Goal: Task Accomplishment & Management: Use online tool/utility

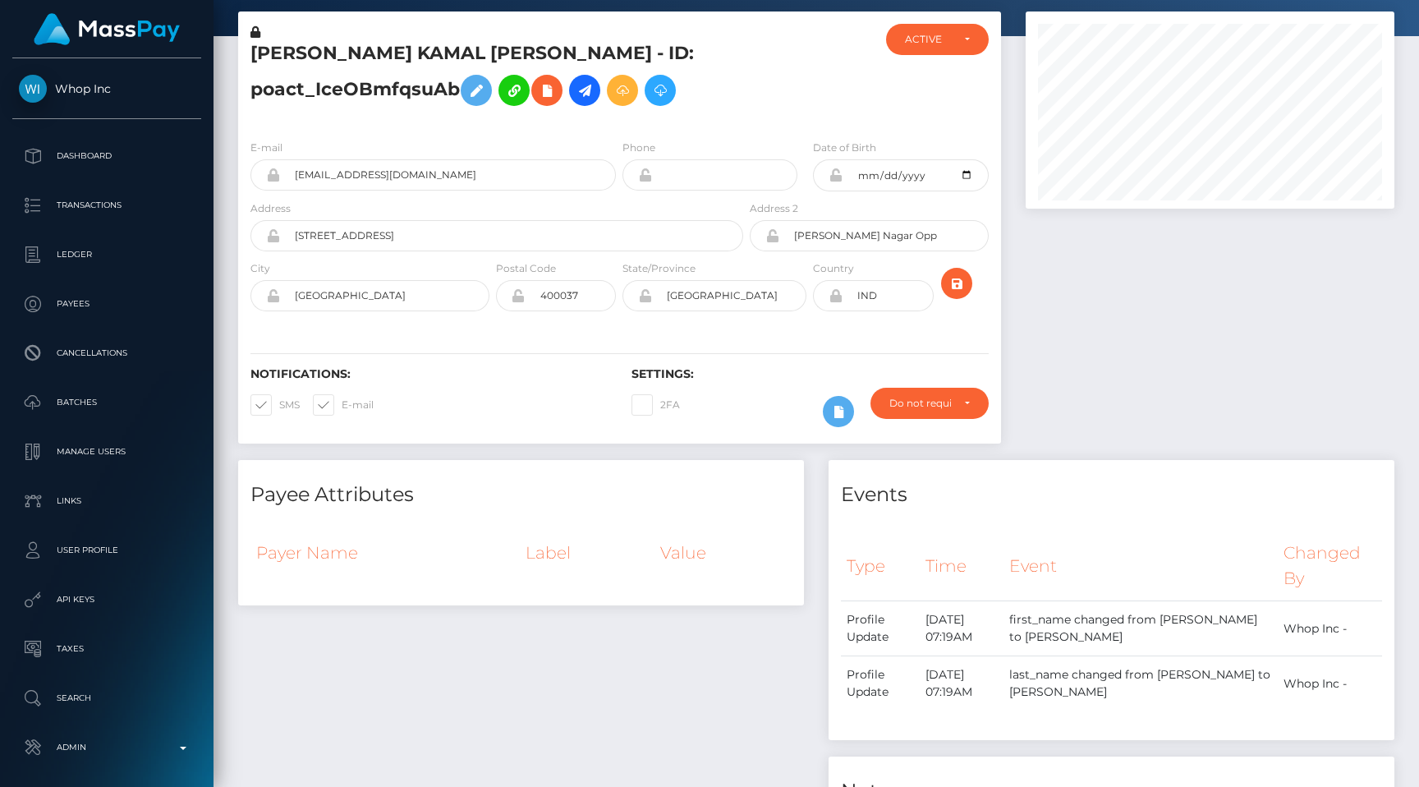
scroll to position [197, 369]
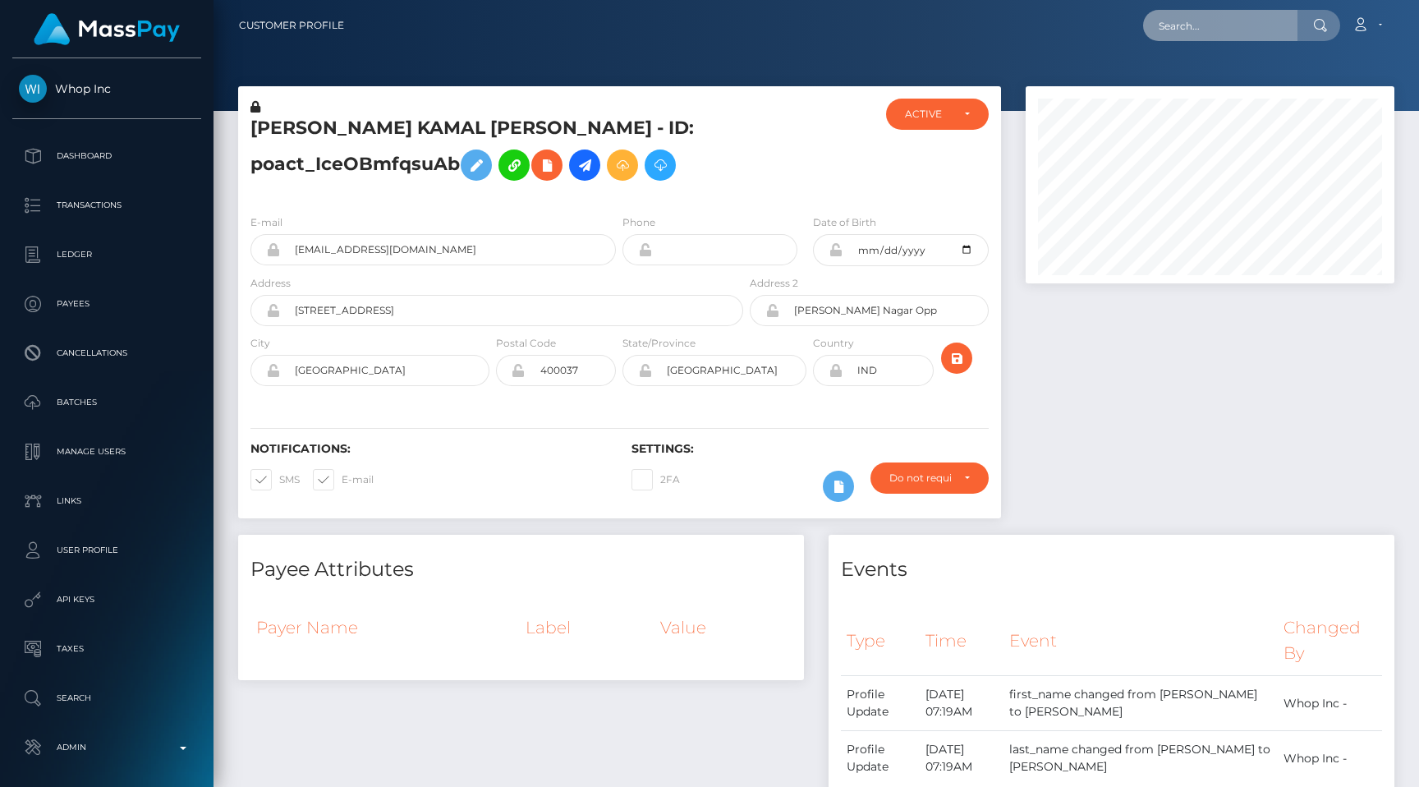
click at [1212, 12] on input "text" at bounding box center [1220, 25] width 154 height 31
paste input "poact_iODmA2QtXNUZ"
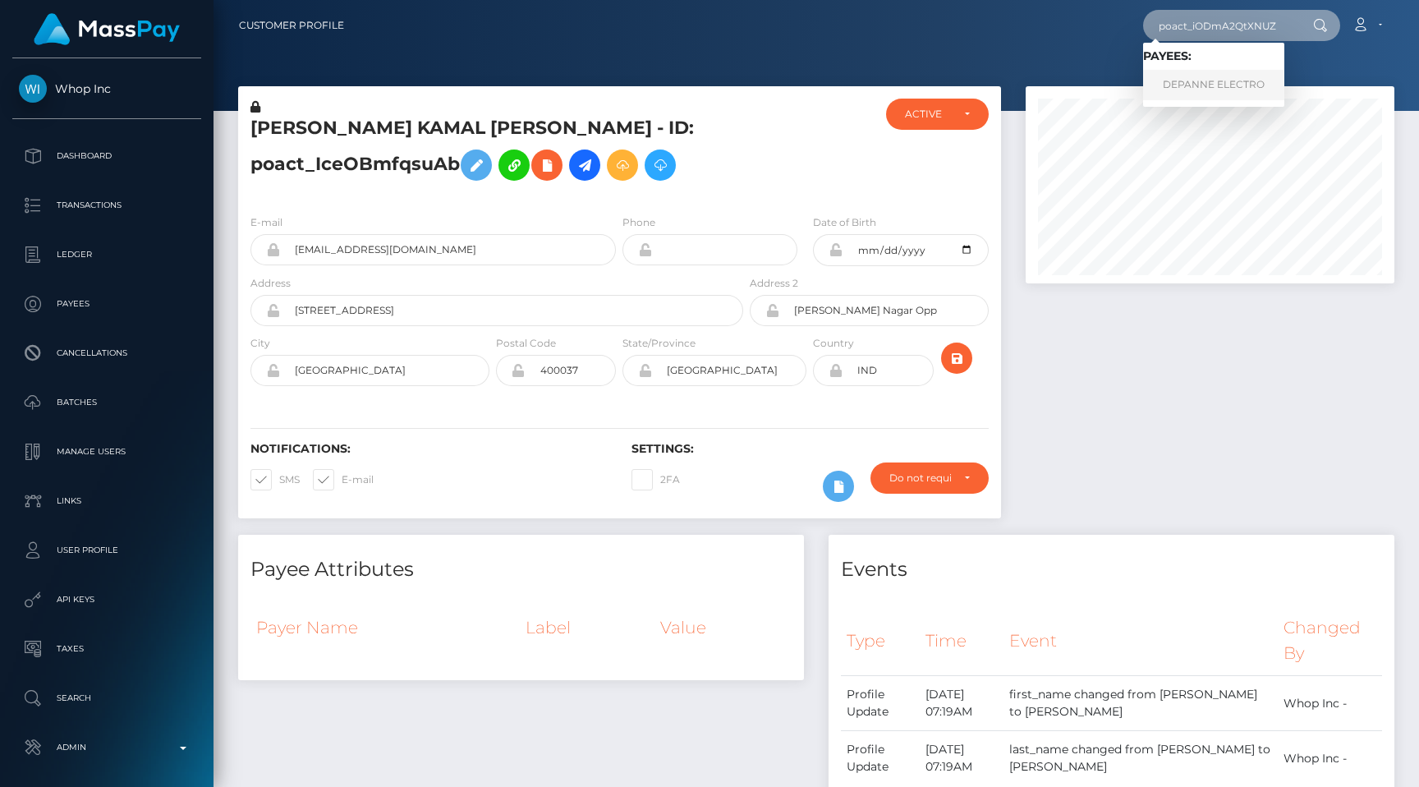
type input "poact_iODmA2QtXNUZ"
click at [1218, 83] on link "DEPANNE ELECTRO" at bounding box center [1213, 85] width 141 height 30
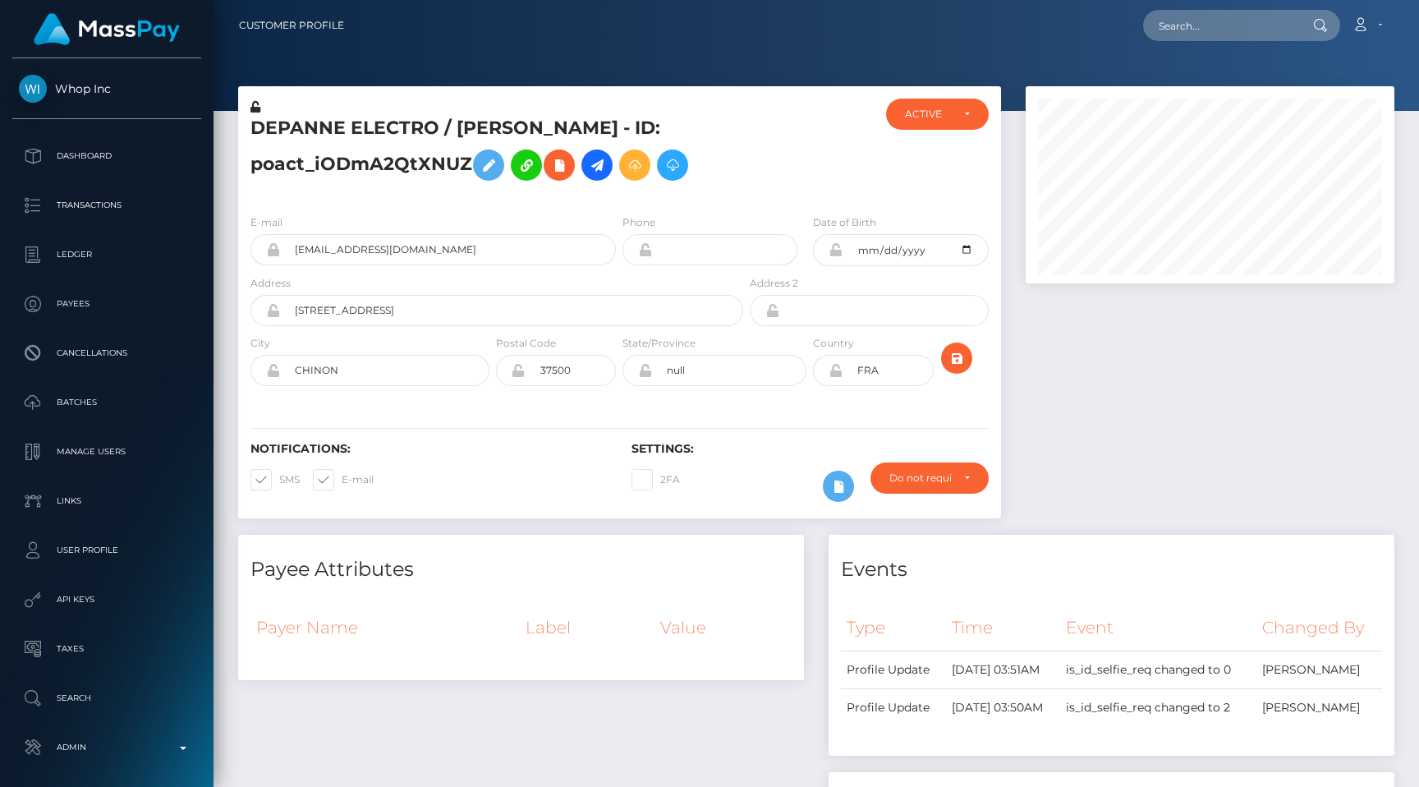
click at [635, 550] on div "Payee Attributes" at bounding box center [521, 559] width 566 height 49
click at [1219, 16] on input "text" at bounding box center [1220, 25] width 154 height 31
paste input "poact_hlVdnTqvFAVe"
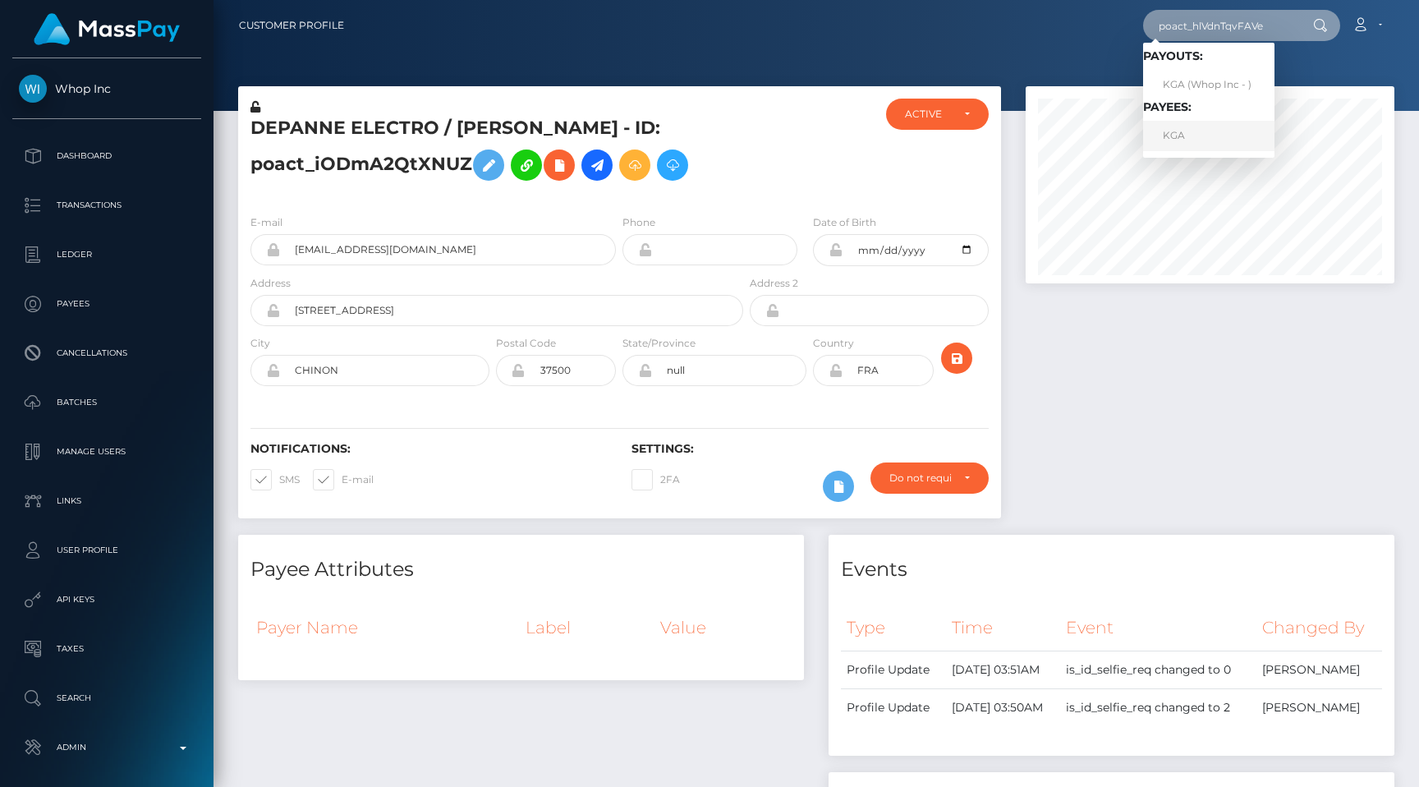
type input "poact_hlVdnTqvFAVe"
click at [1222, 140] on link "KGA" at bounding box center [1208, 136] width 131 height 30
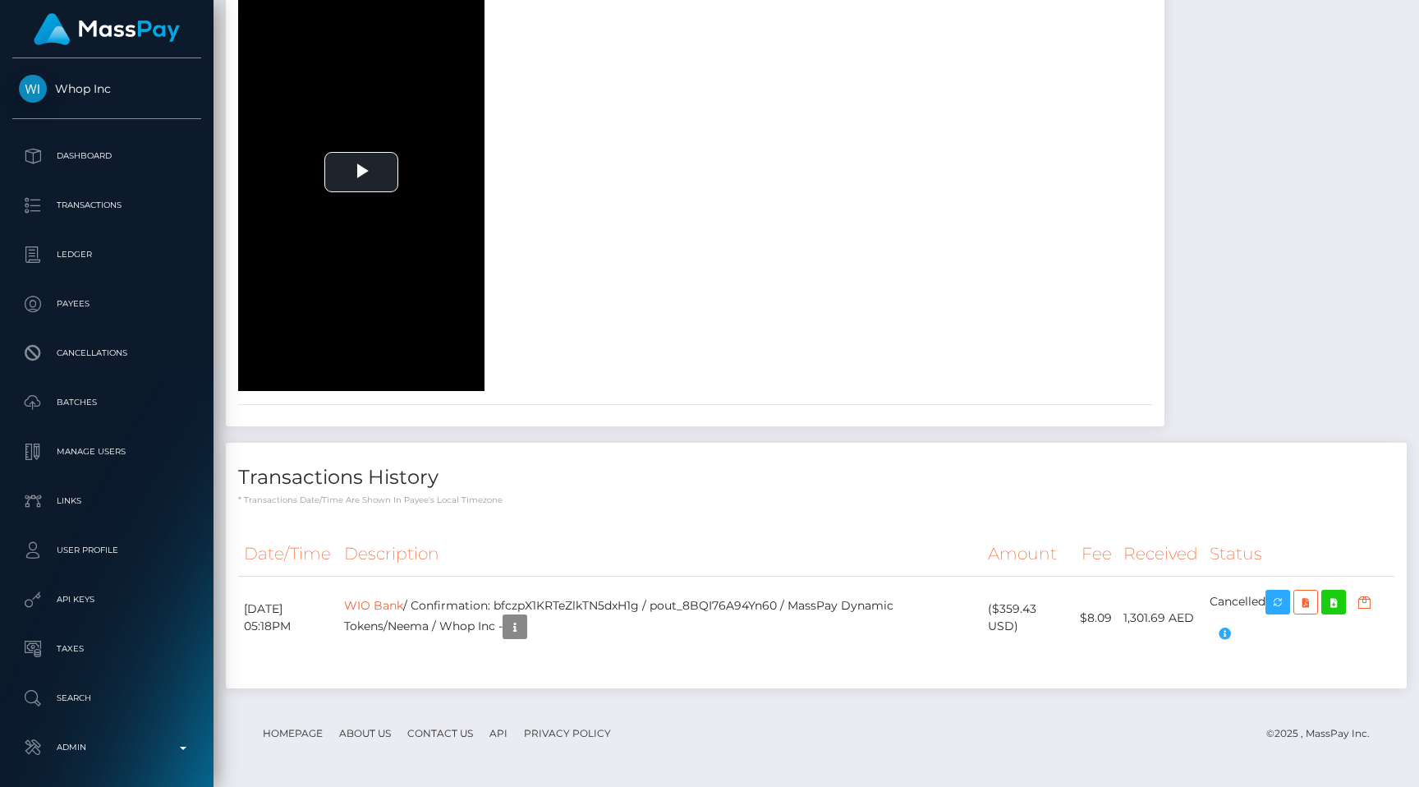
scroll to position [2636, 0]
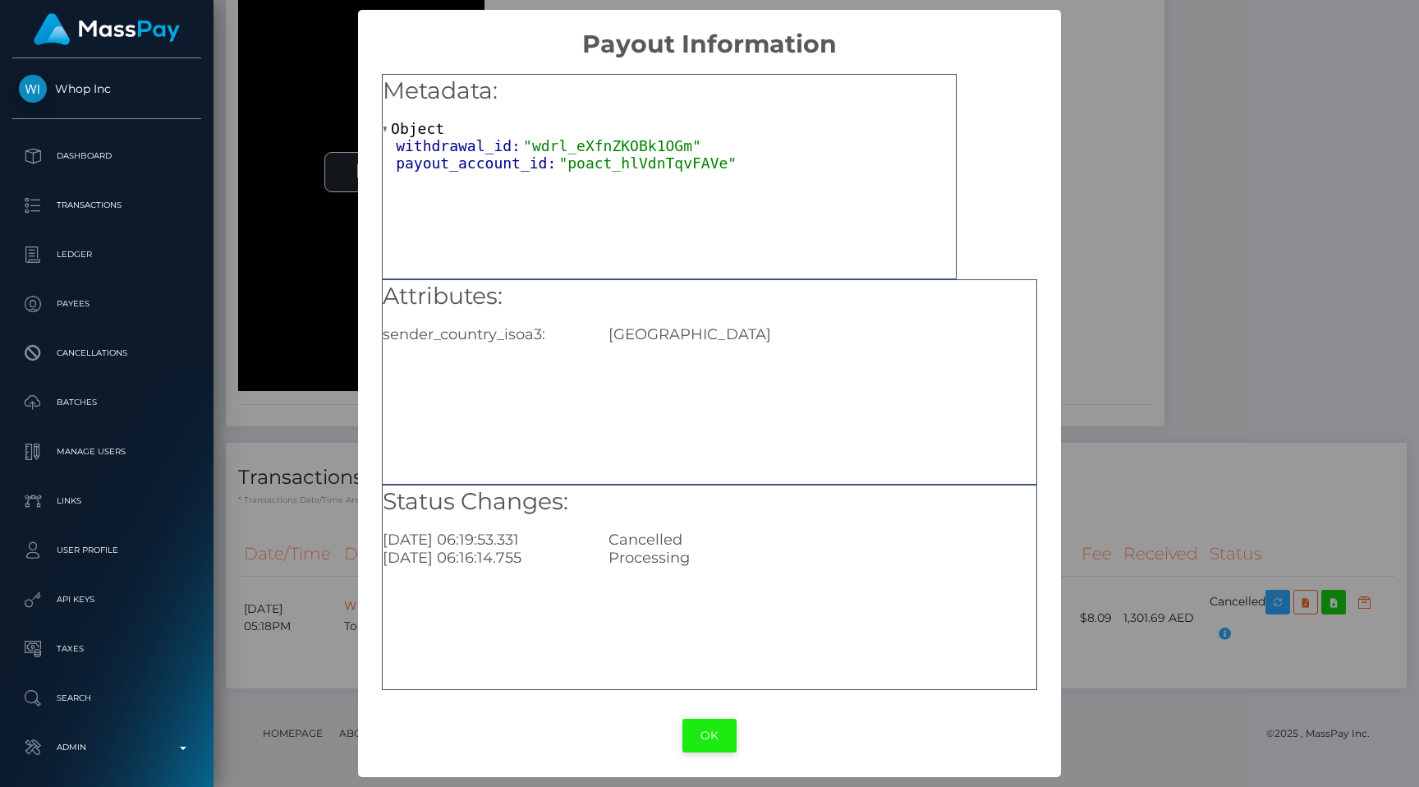
click at [717, 729] on button "OK" at bounding box center [709, 736] width 54 height 34
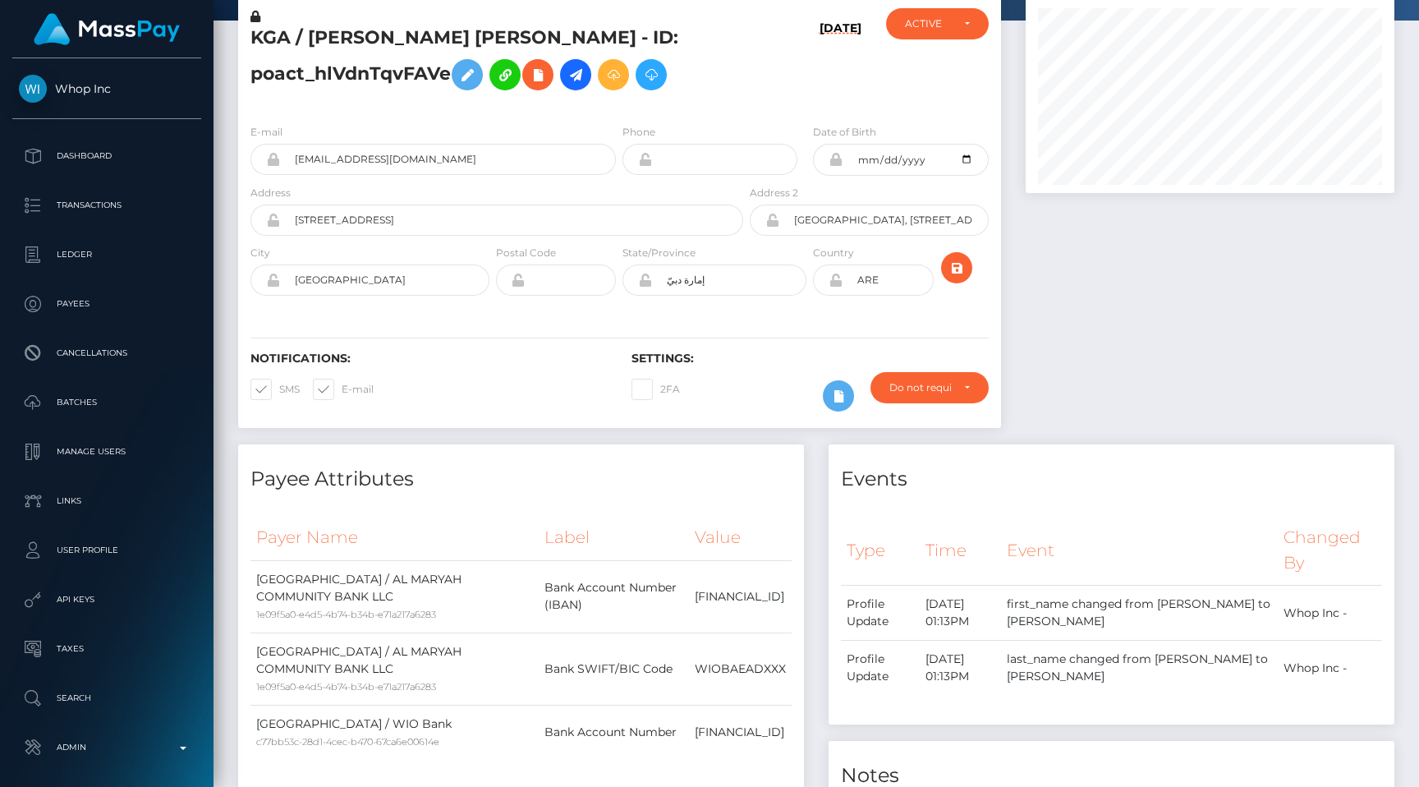
scroll to position [0, 0]
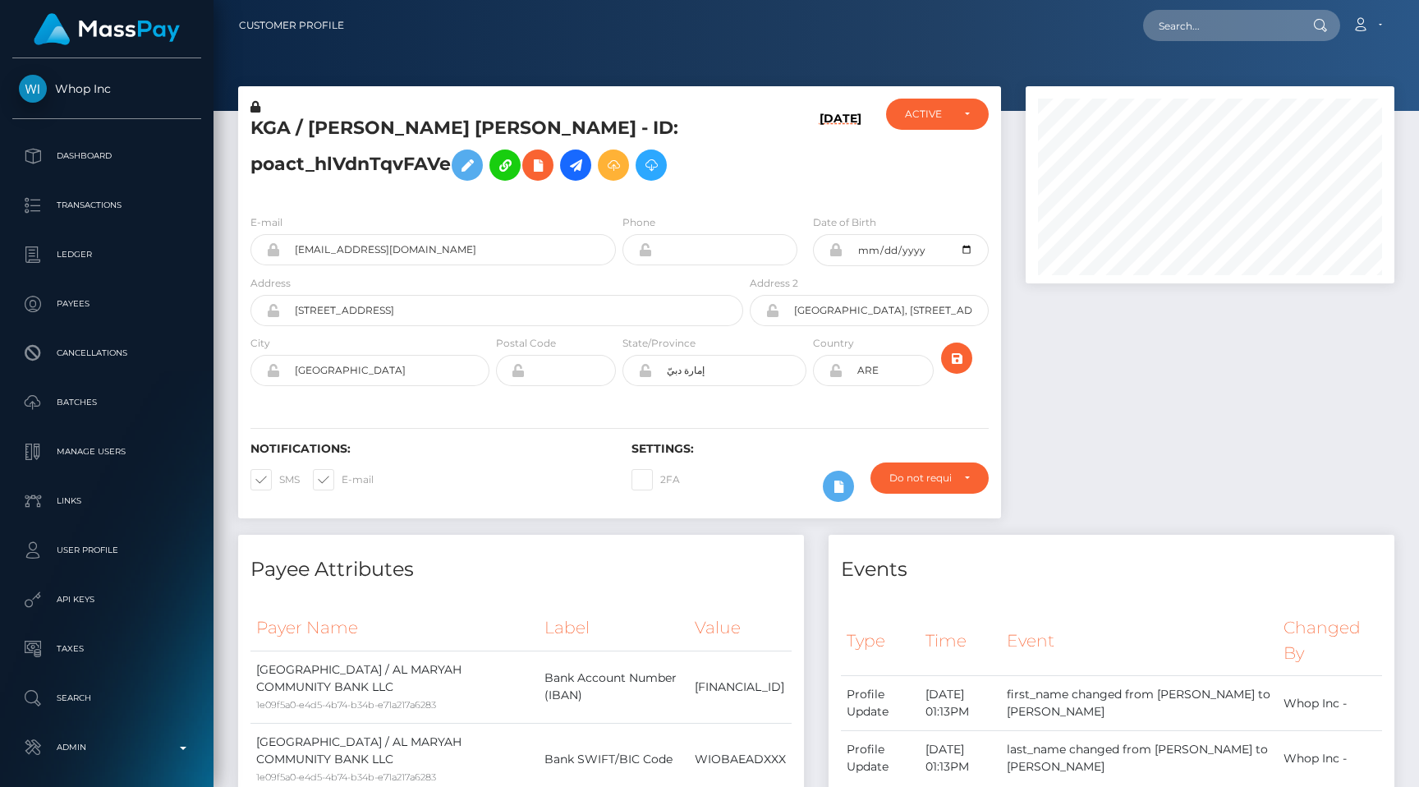
click at [511, 63] on div at bounding box center [816, 55] width 1205 height 111
click at [1096, 442] on div at bounding box center [1209, 310] width 393 height 448
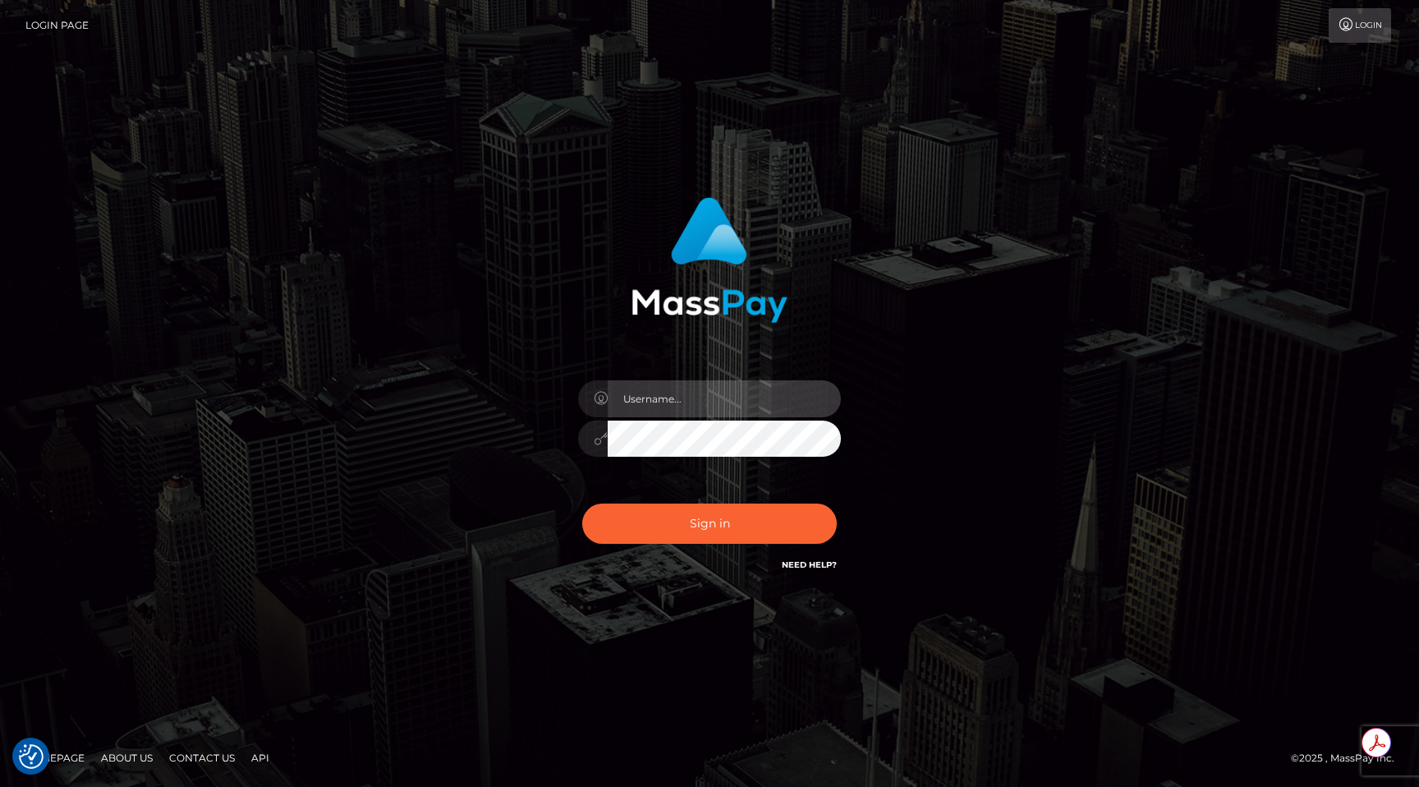
type input "egblue"
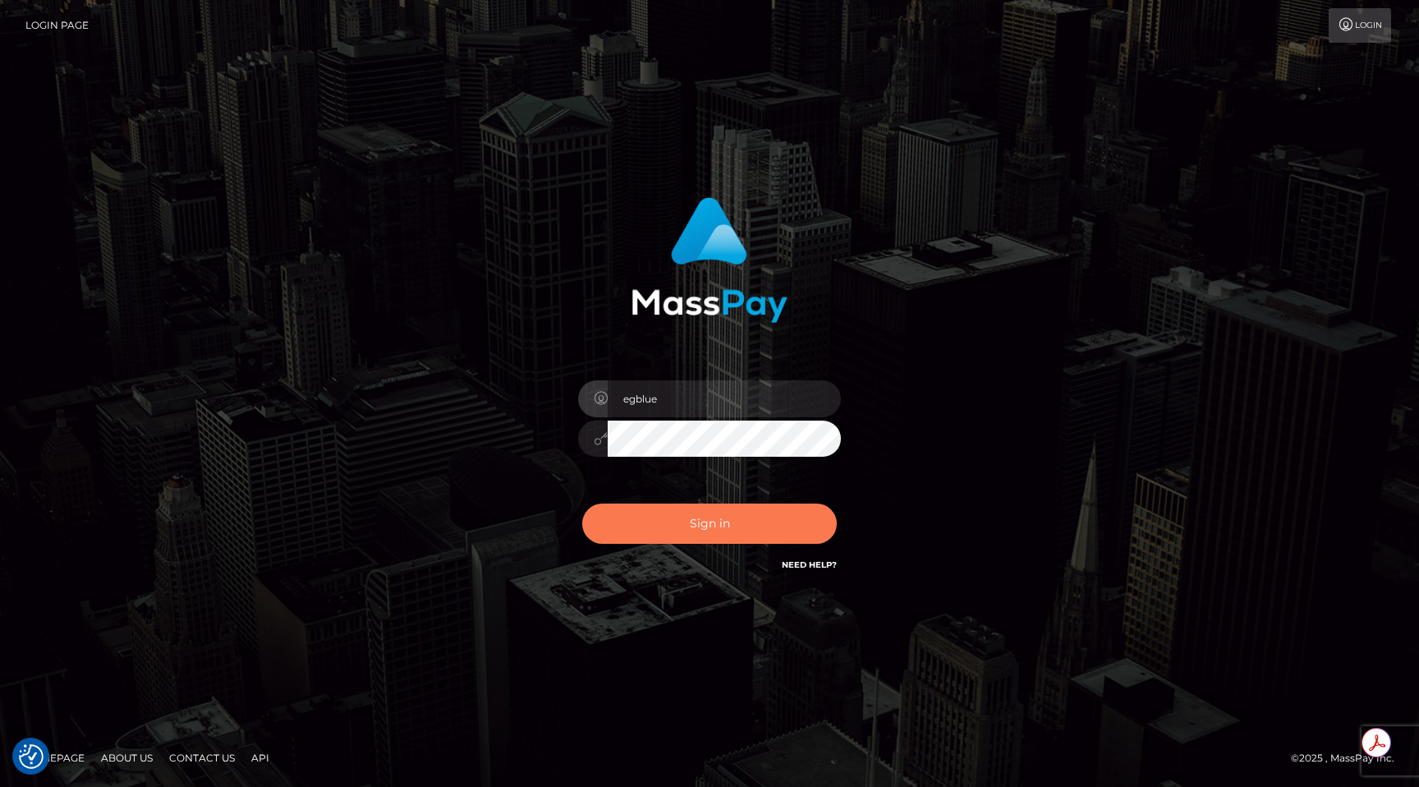
click at [745, 517] on button "Sign in" at bounding box center [709, 523] width 255 height 40
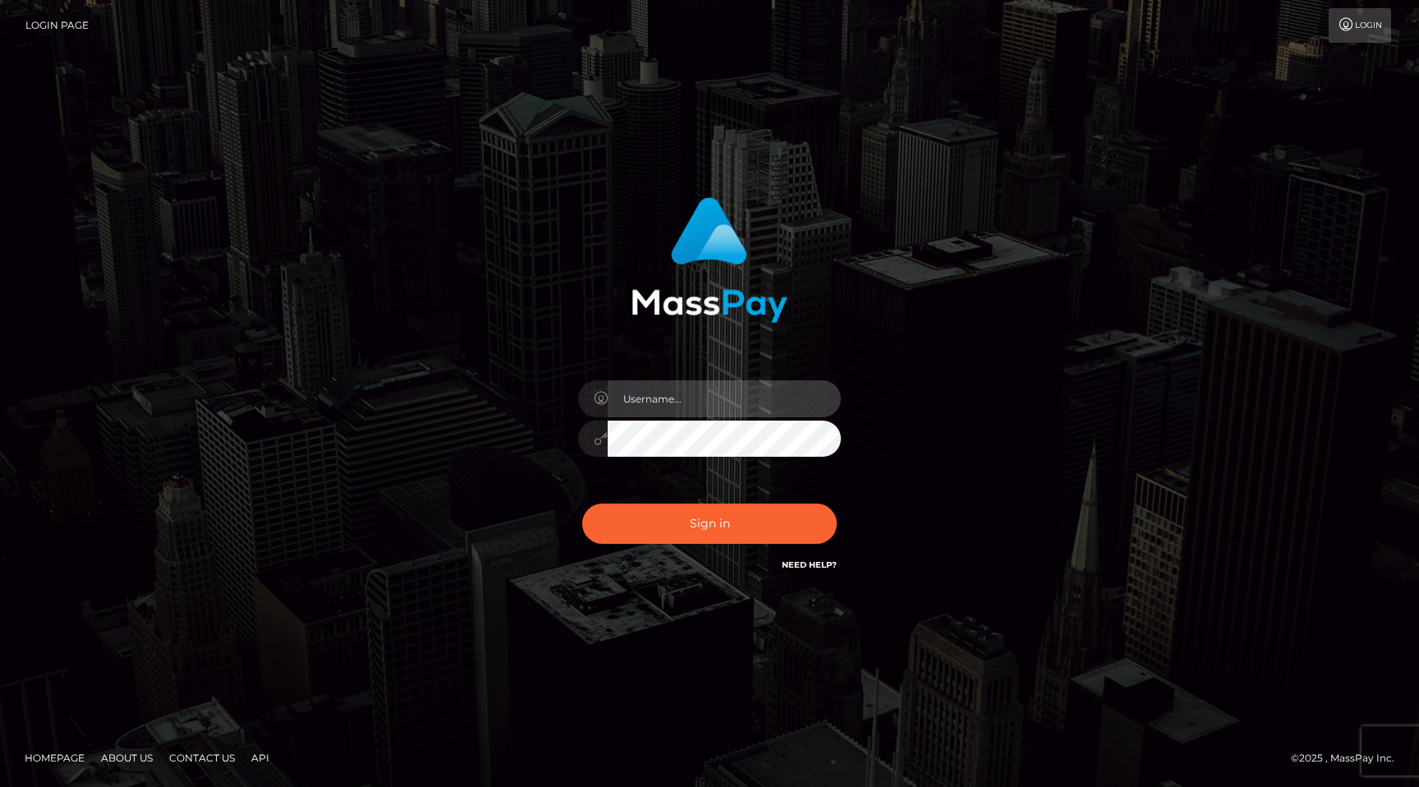
type input "egblue"
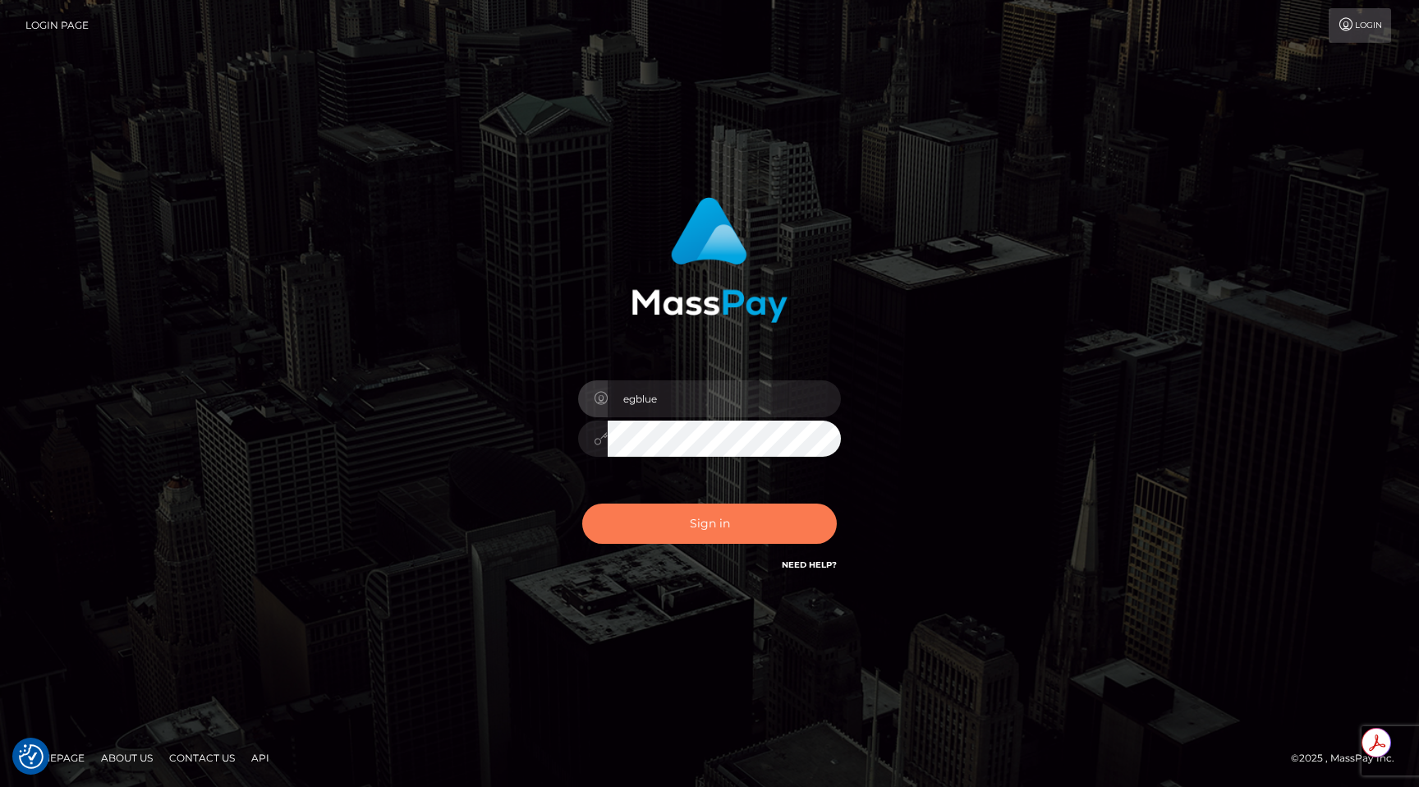
click at [745, 517] on button "Sign in" at bounding box center [709, 523] width 255 height 40
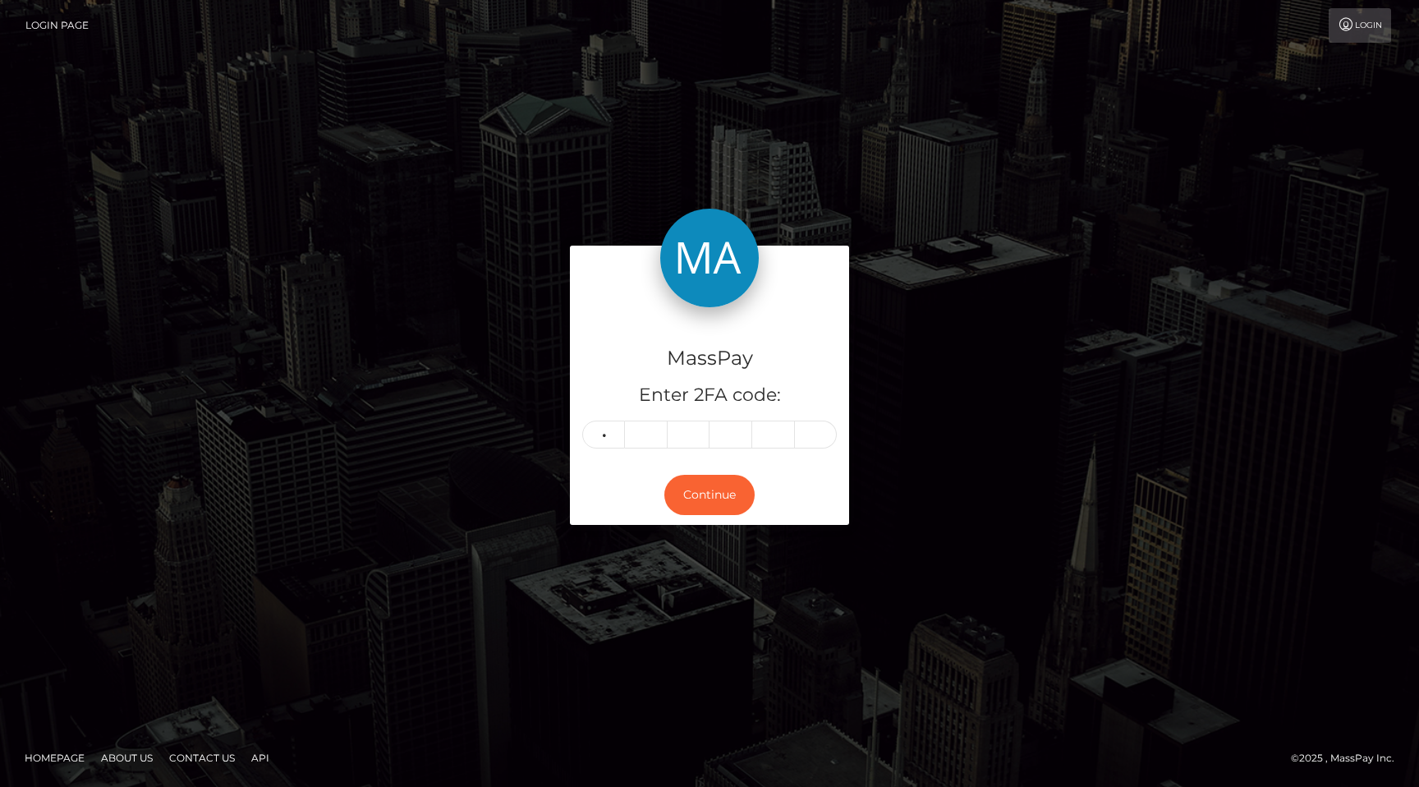
type input "5"
type input "7"
type input "8"
type input "2"
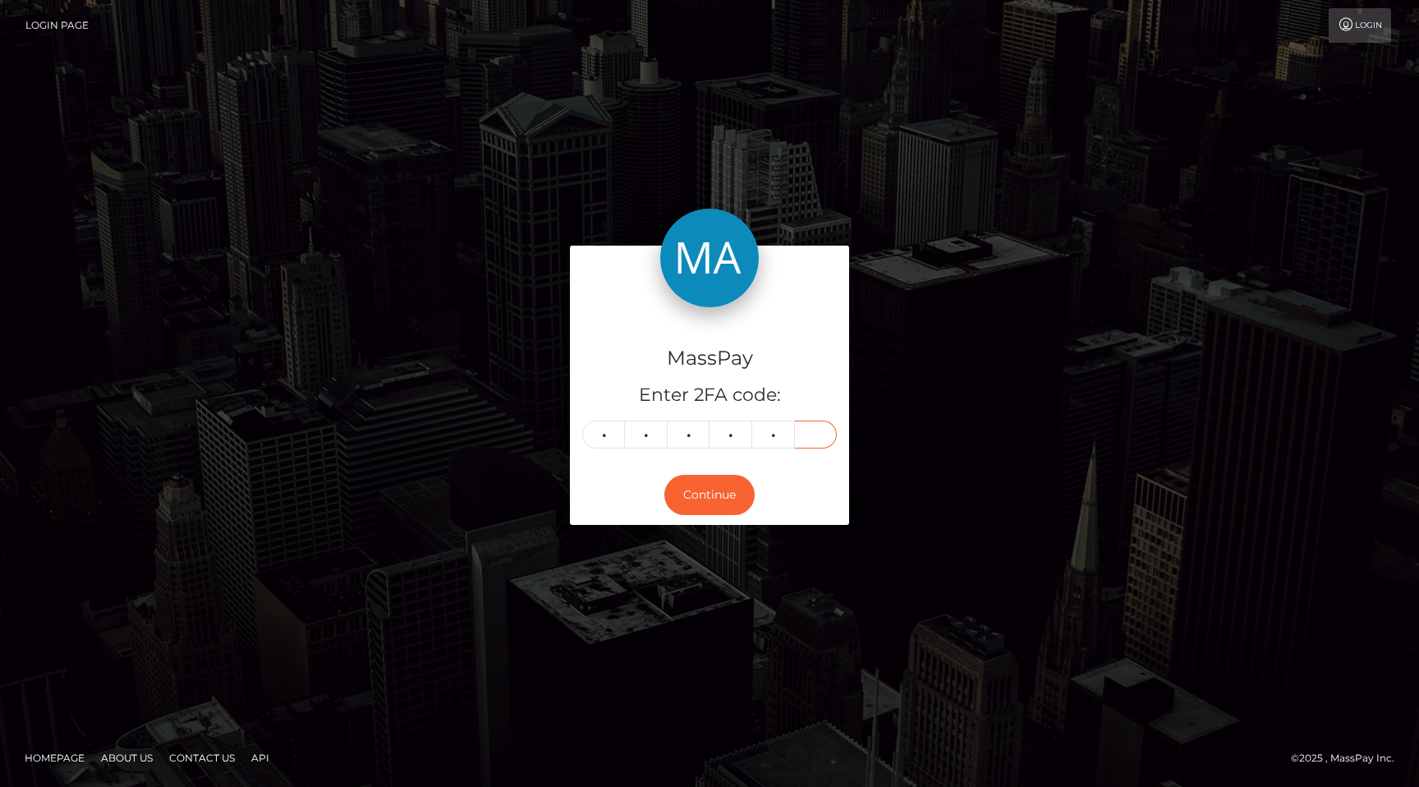
type input "9"
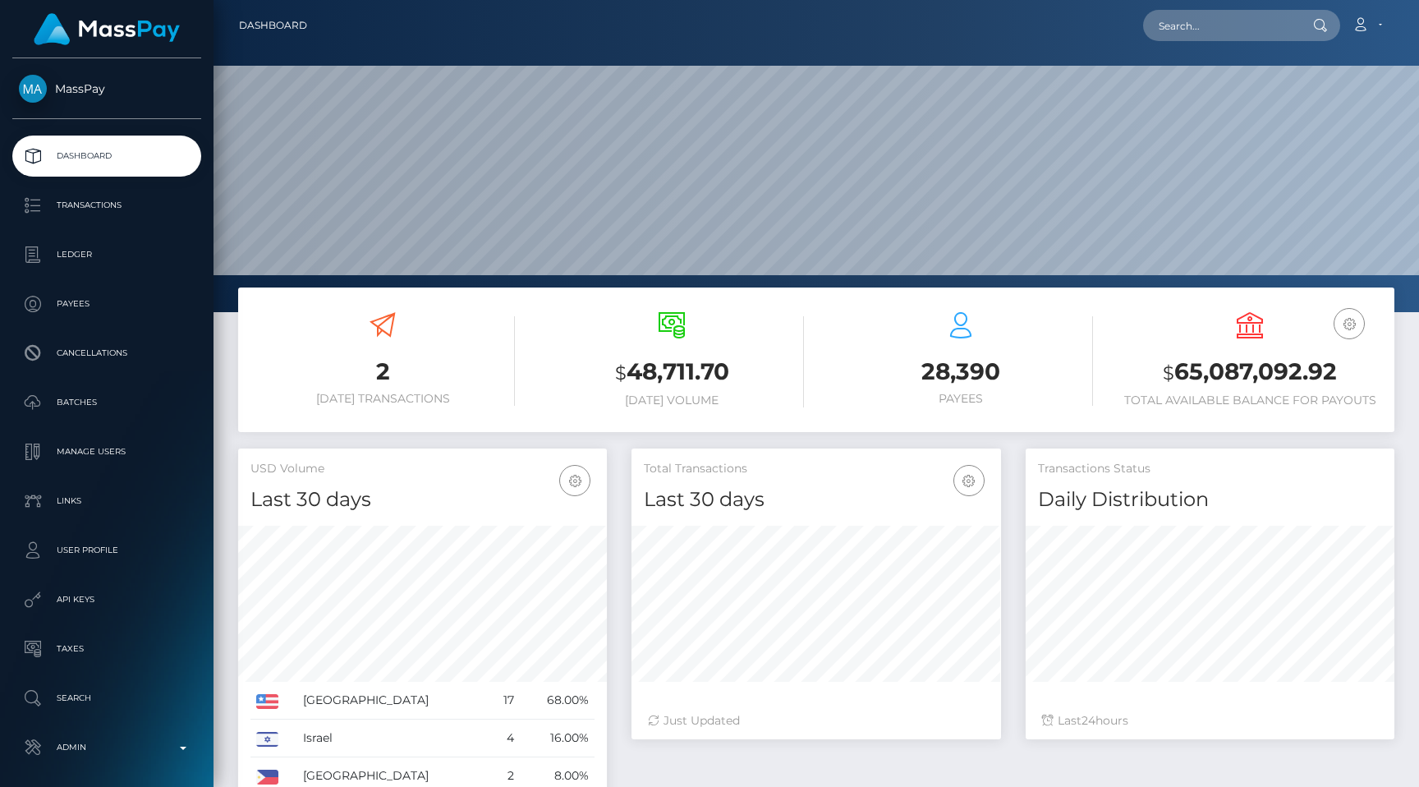
scroll to position [291, 369]
click at [1219, 25] on input "text" at bounding box center [1220, 25] width 154 height 31
paste input "d466a891-7c36-11f0-8023-0266f44cc279"
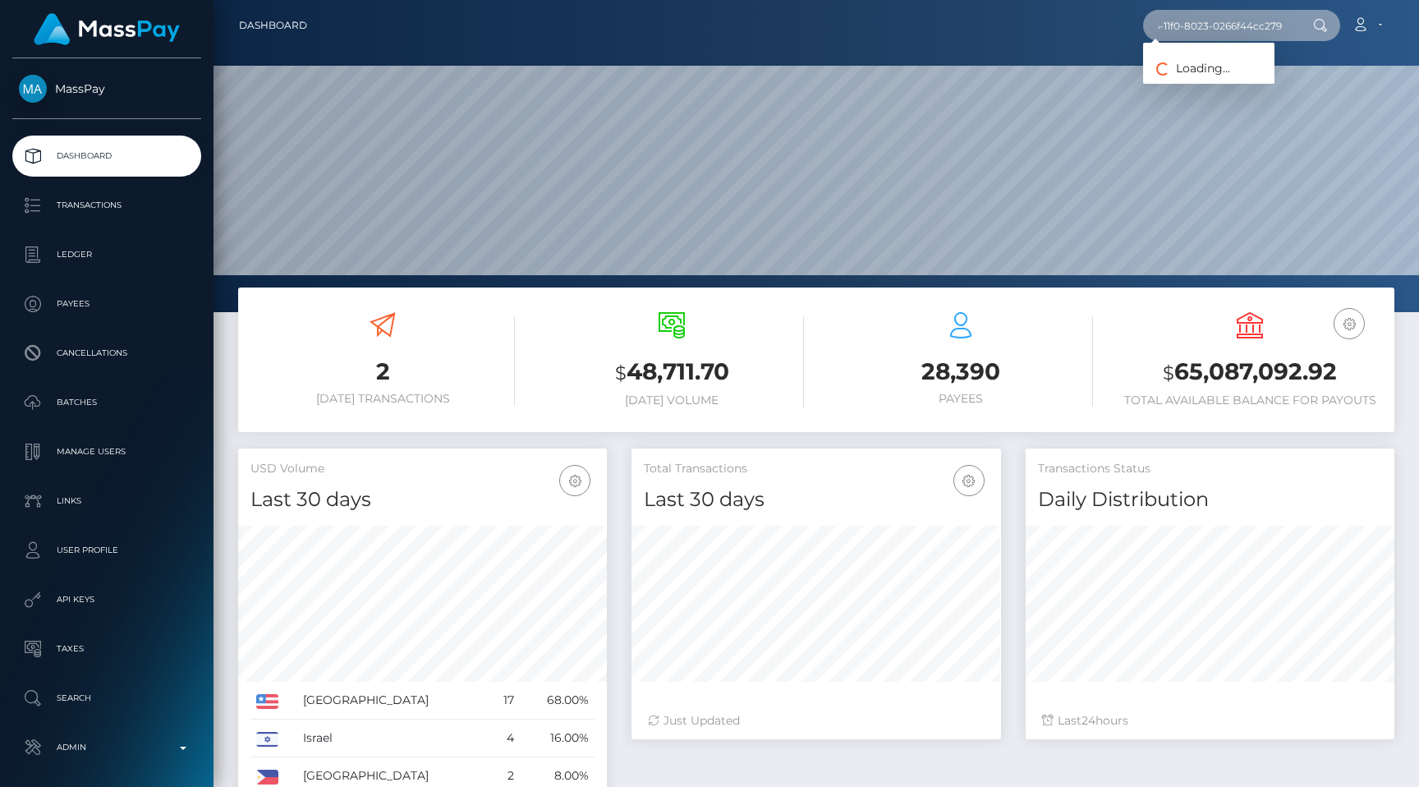
type input "d466a891-7c36-11f0-8023-0266f44cc279"
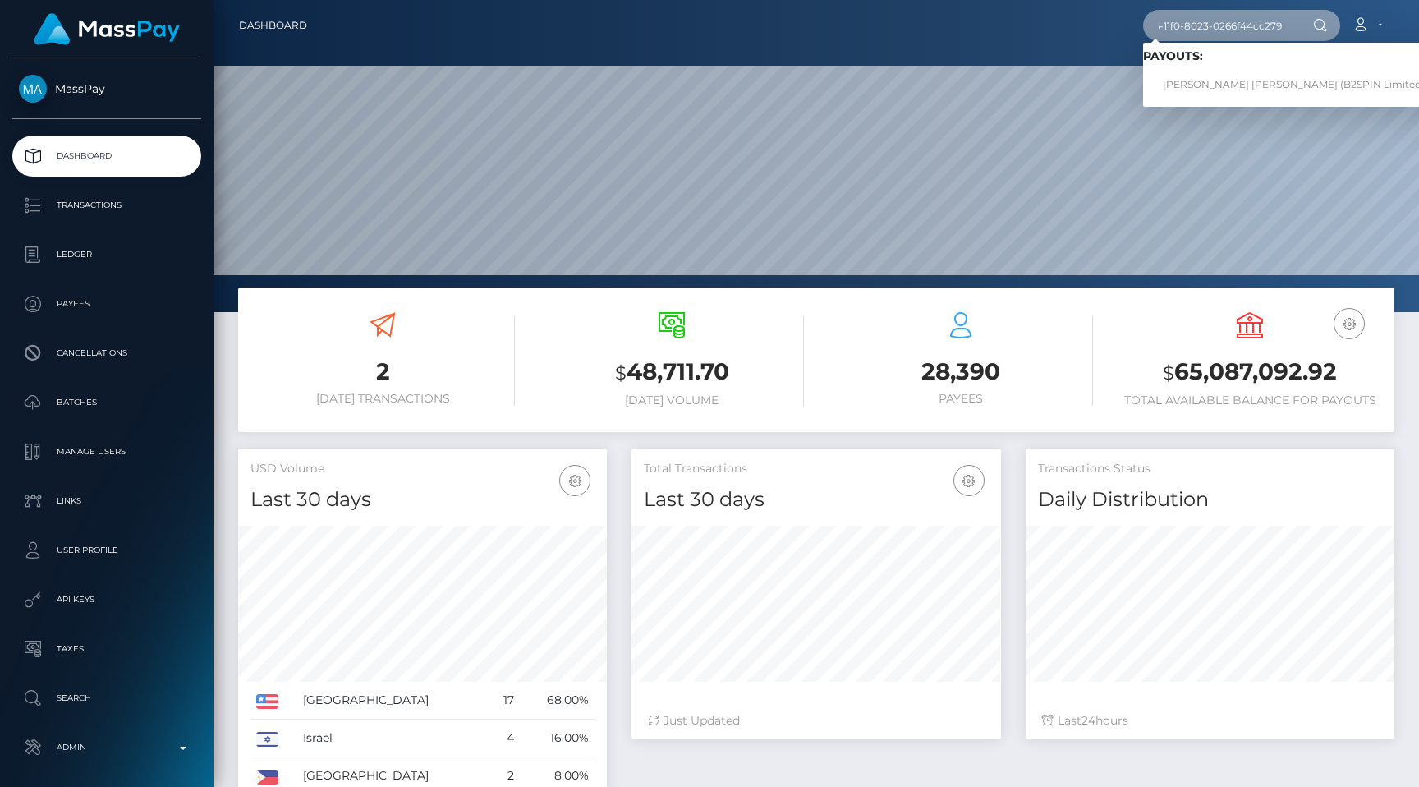
scroll to position [0, 0]
click at [1328, 78] on link "ANDREW REKSMY CHHEM (B2SPIN Limited - )" at bounding box center [1298, 85] width 310 height 30
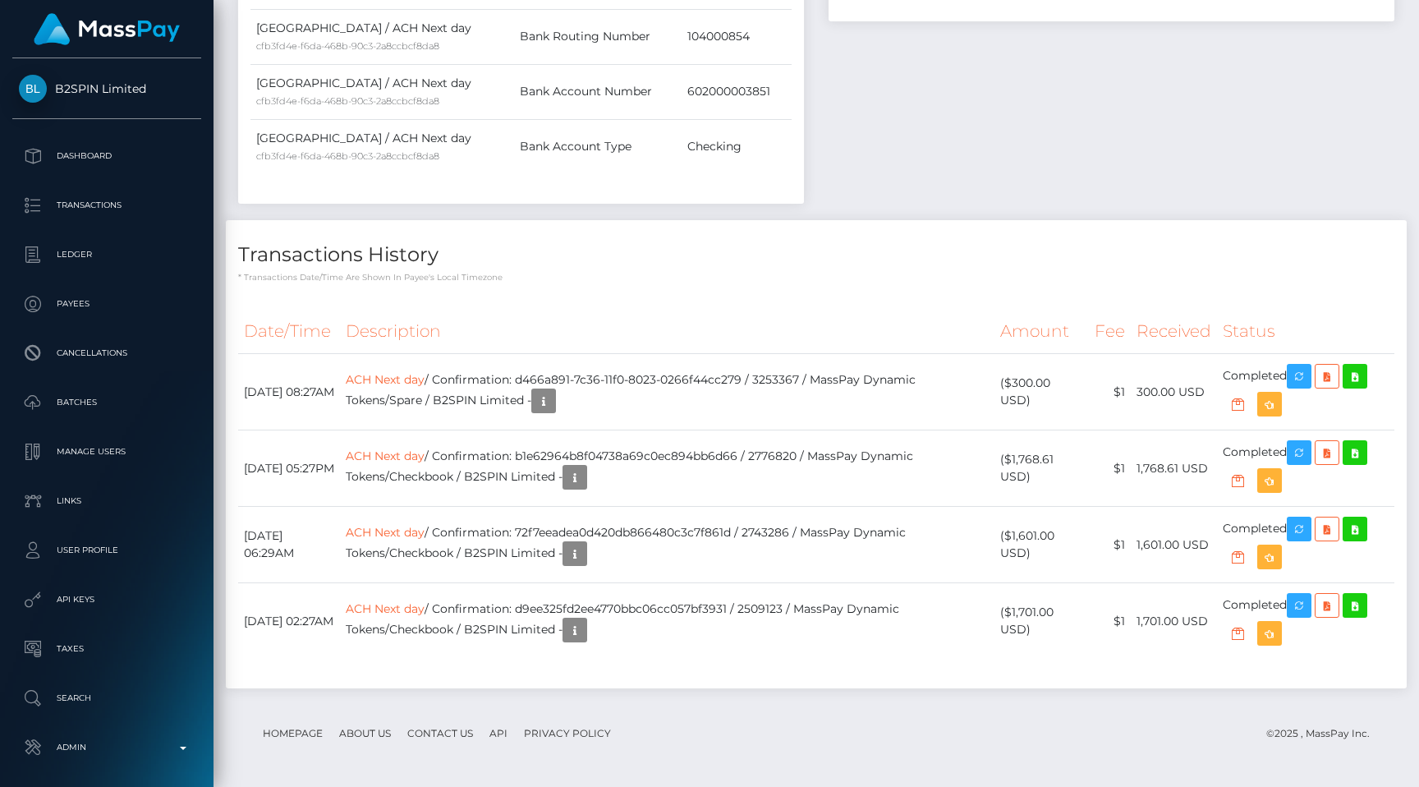
scroll to position [67, 0]
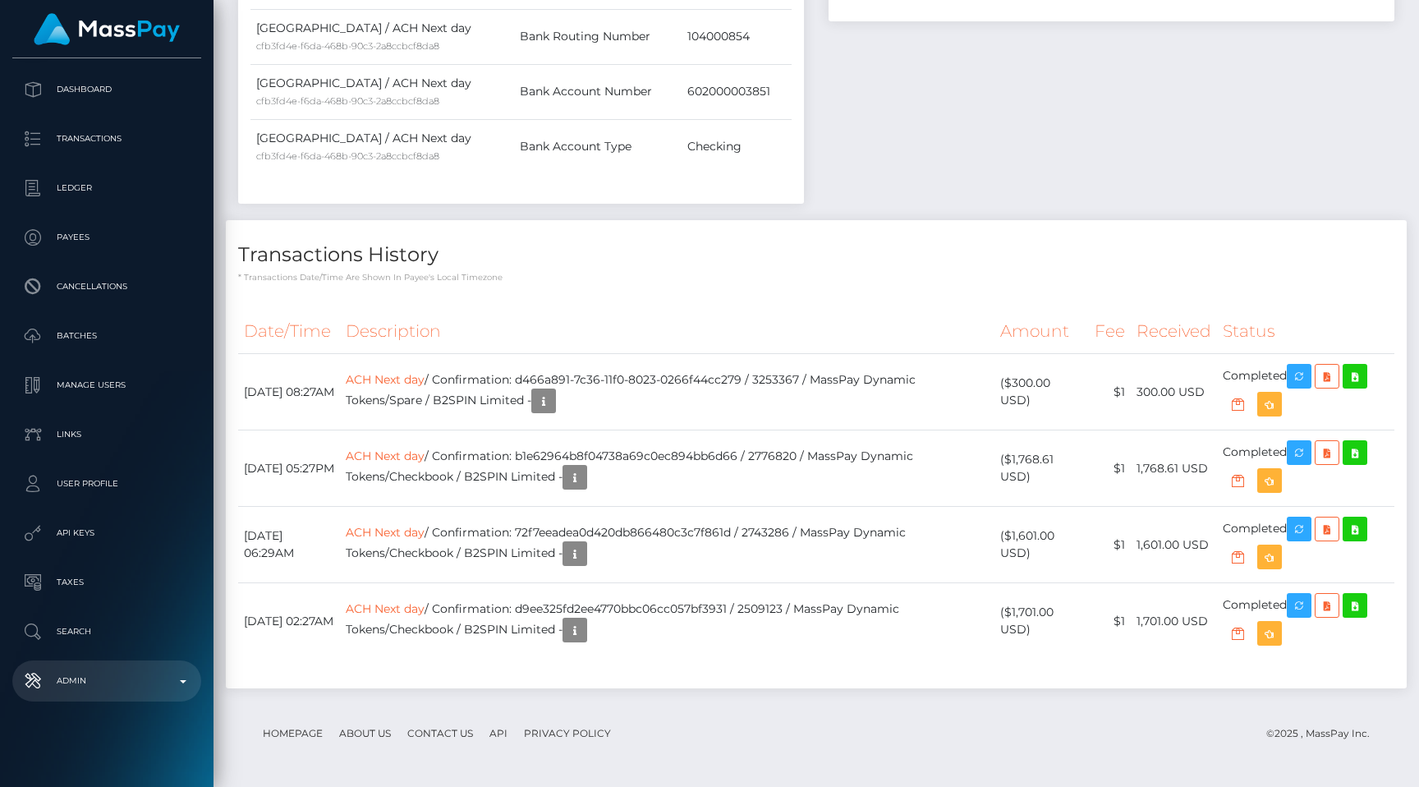
click at [109, 670] on p "Admin" at bounding box center [107, 680] width 176 height 25
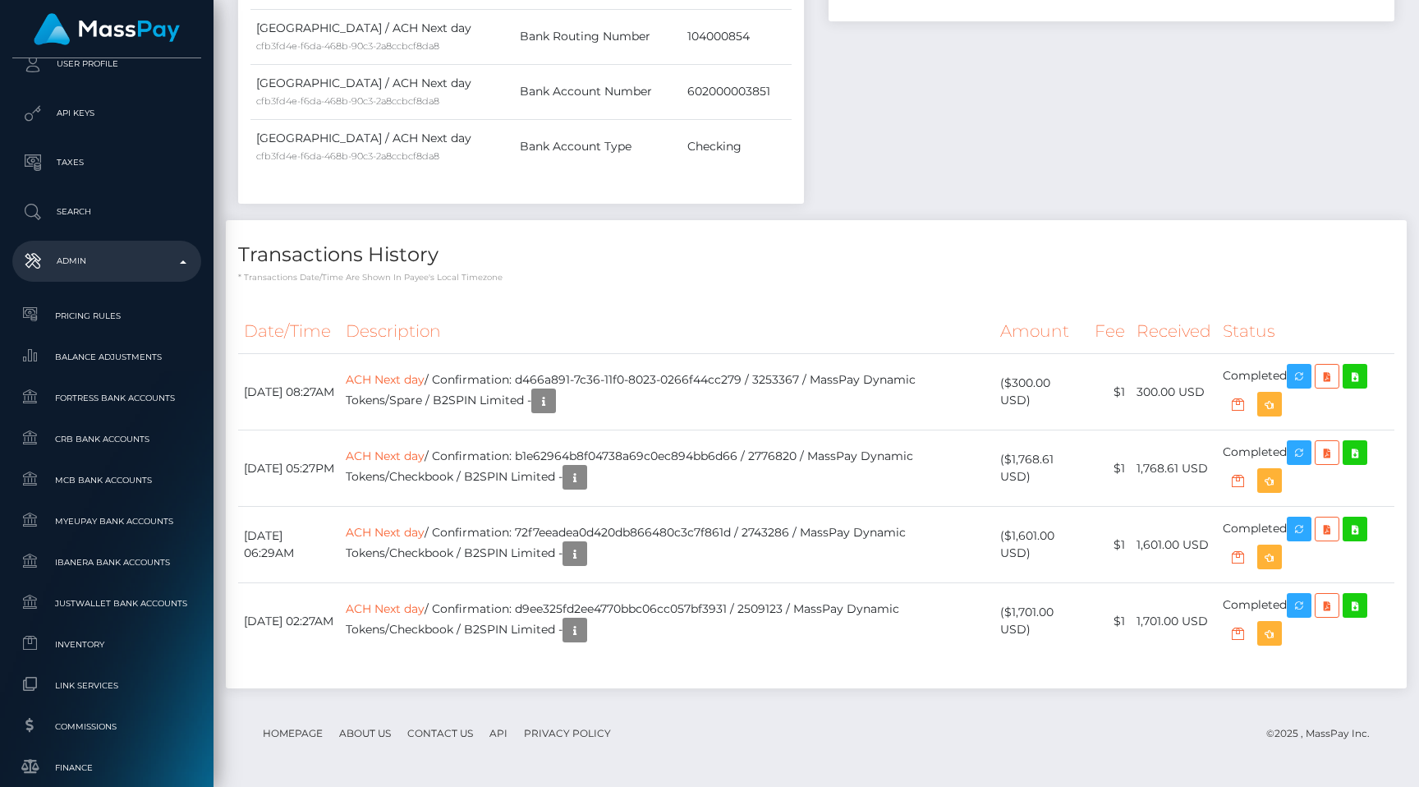
scroll to position [984, 0]
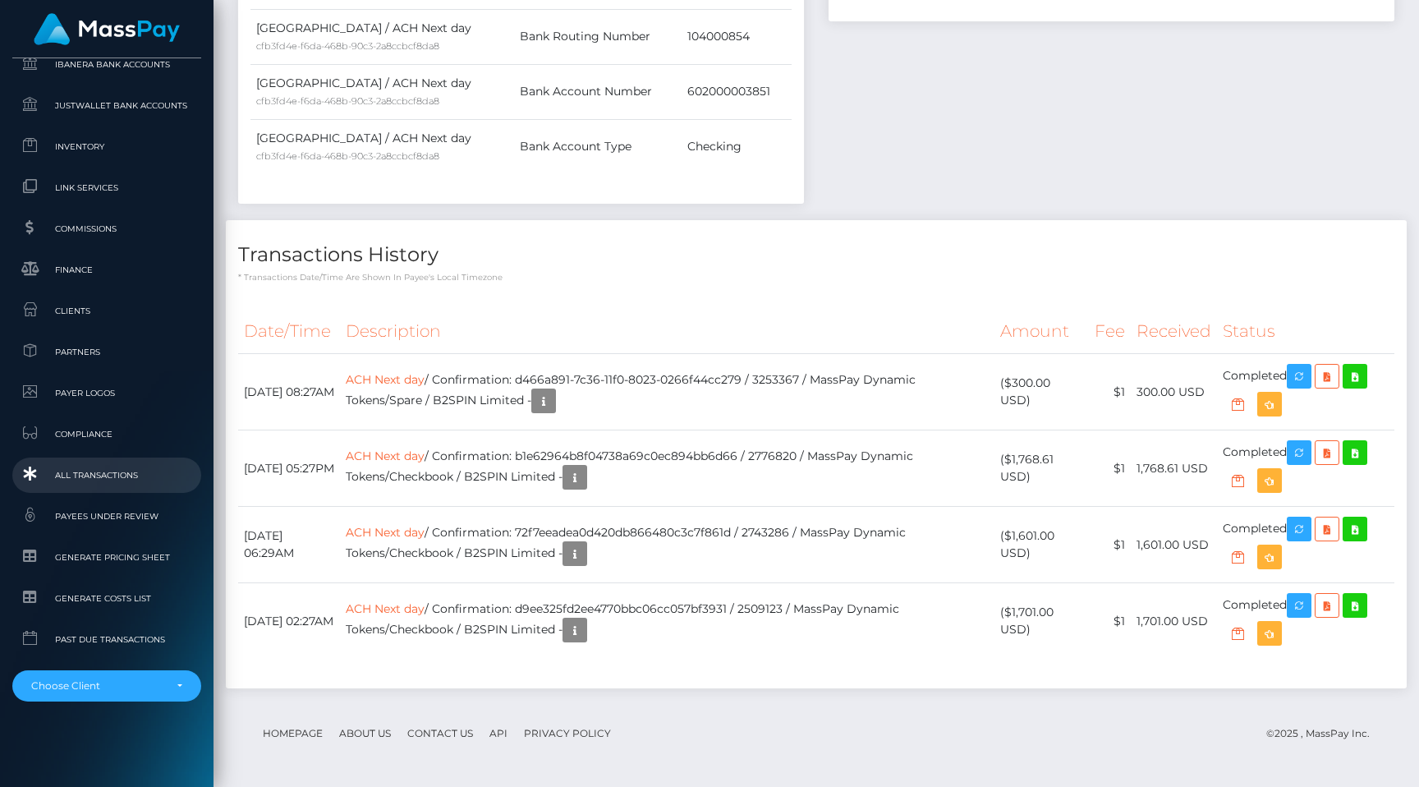
click at [112, 467] on span "All Transactions" at bounding box center [107, 475] width 176 height 19
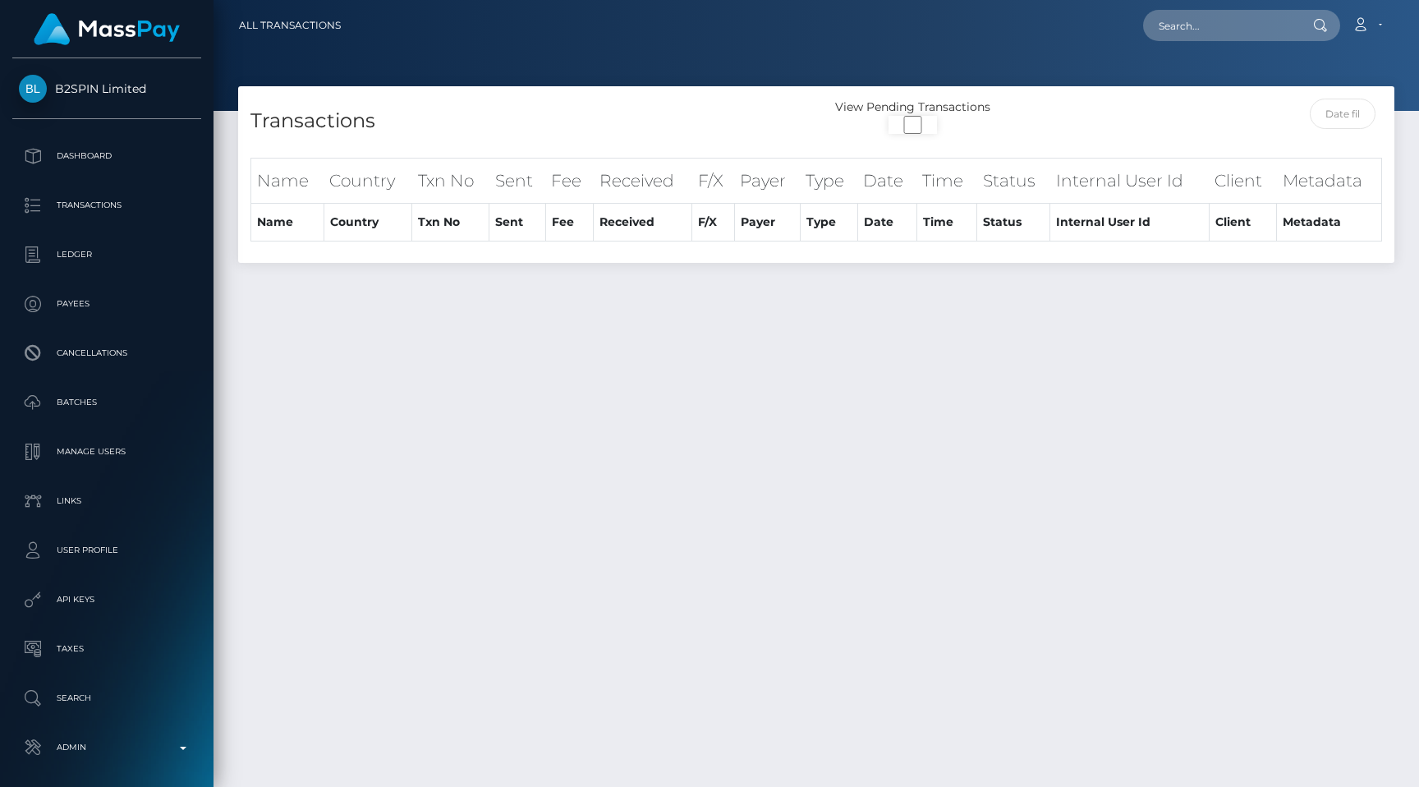
select select
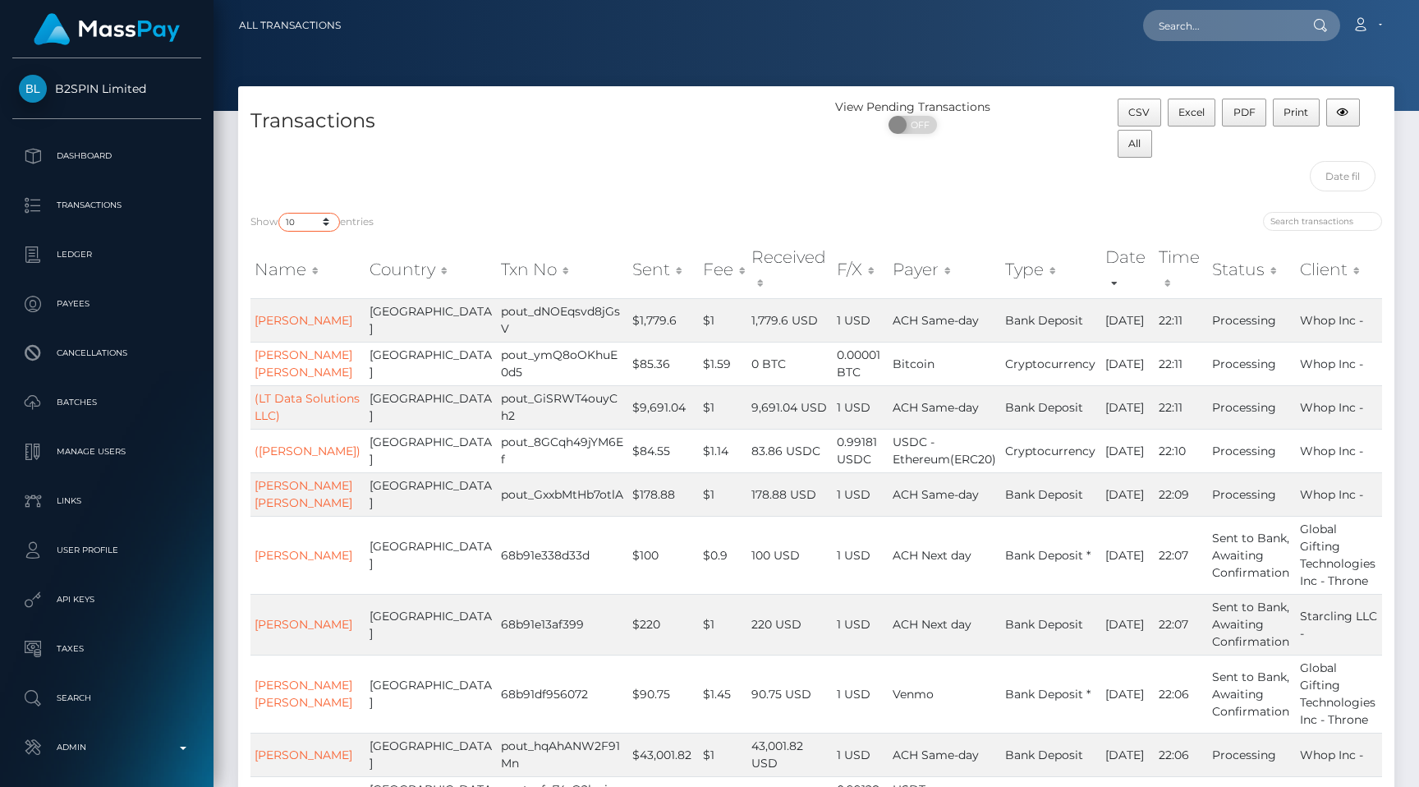
click at [339, 217] on select "10 25 50 100 250 500 1,000 3,500 All" at bounding box center [309, 222] width 62 height 19
select select "250"
click at [280, 213] on select "10 25 50 100 250 500 1,000 3,500 All" at bounding box center [309, 222] width 62 height 19
click at [558, 137] on div "Transactions" at bounding box center [527, 149] width 578 height 101
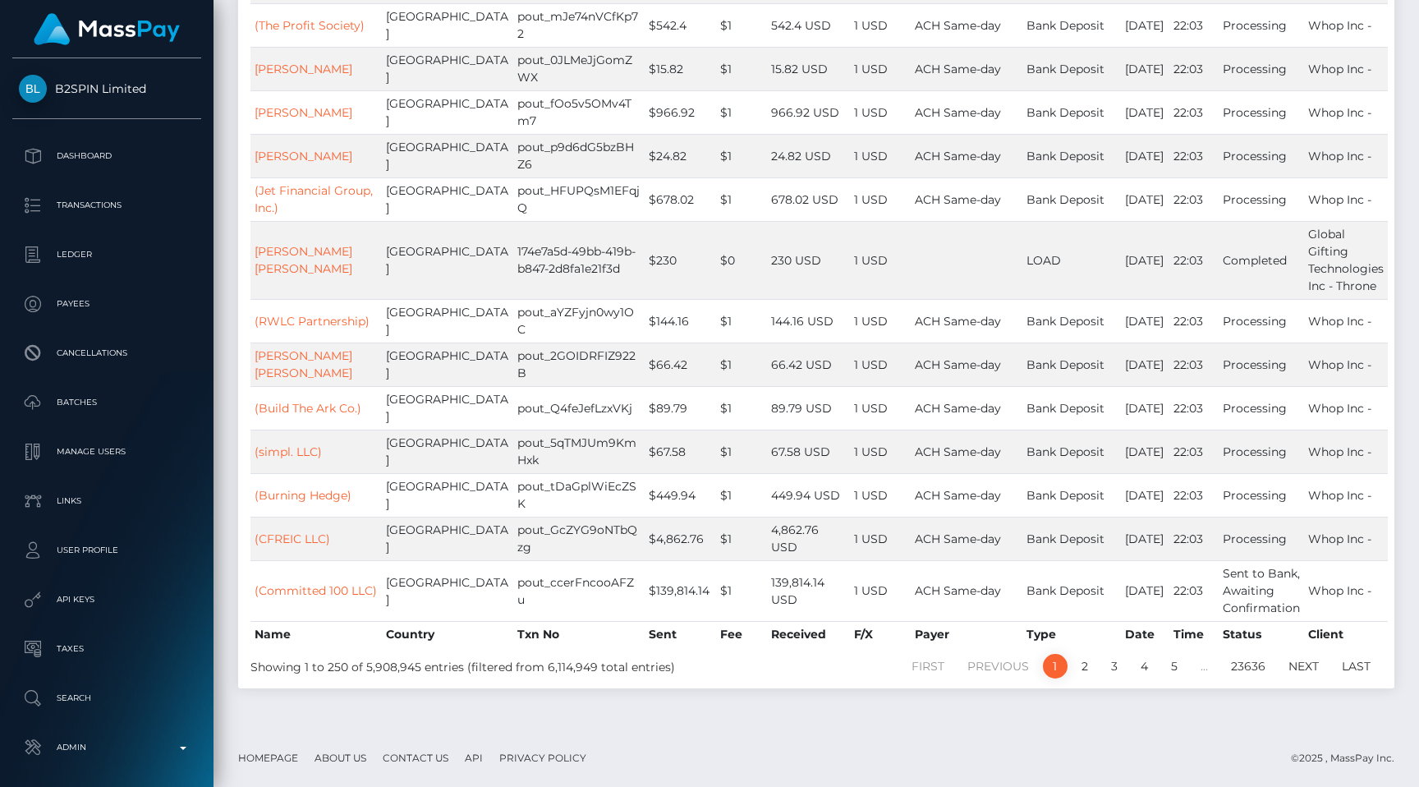
scroll to position [11955, 0]
click at [122, 744] on p "Admin" at bounding box center [107, 747] width 176 height 25
click at [767, 436] on td "67.58 USD" at bounding box center [808, 451] width 83 height 44
click at [337, 406] on link "(Build The Ark Co.)" at bounding box center [308, 408] width 107 height 15
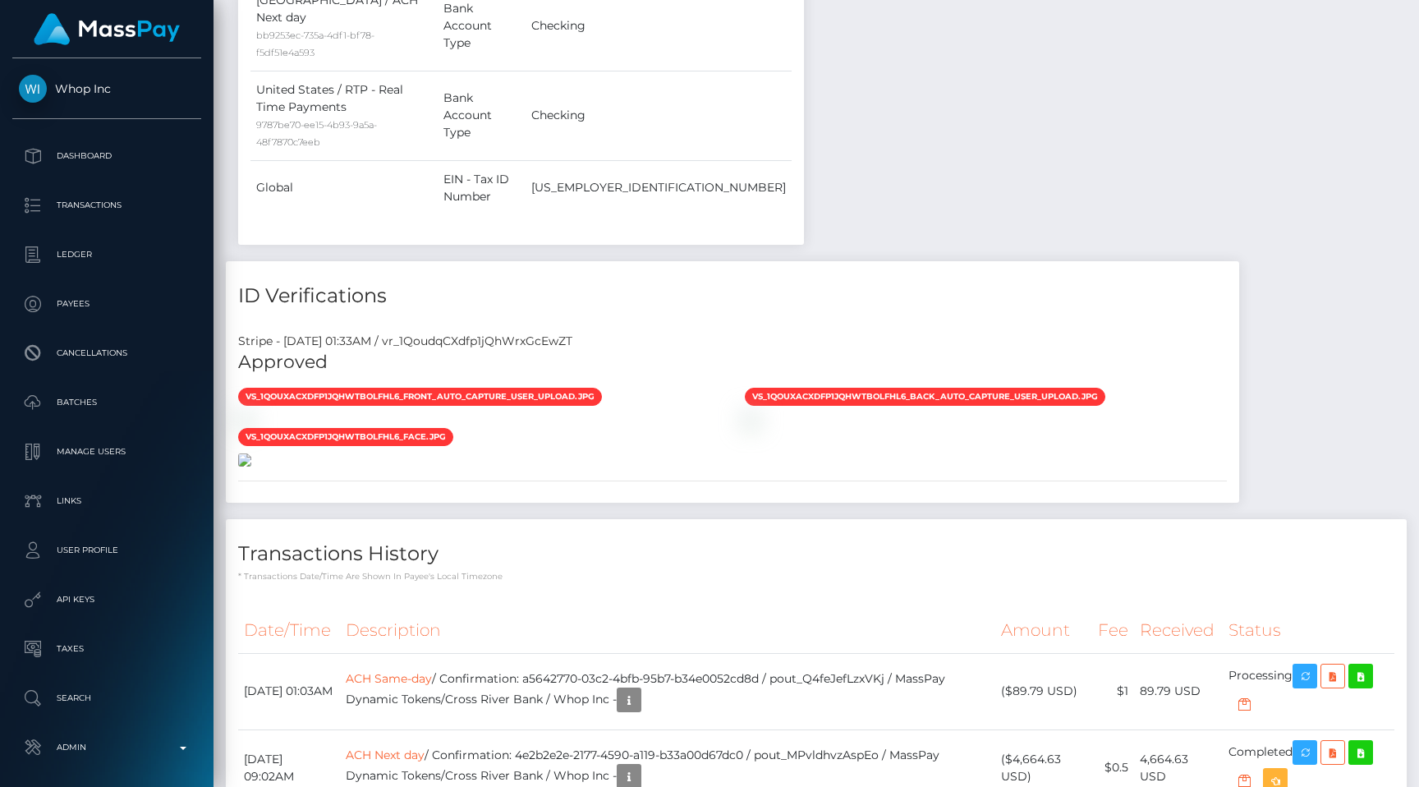
scroll to position [1564, 0]
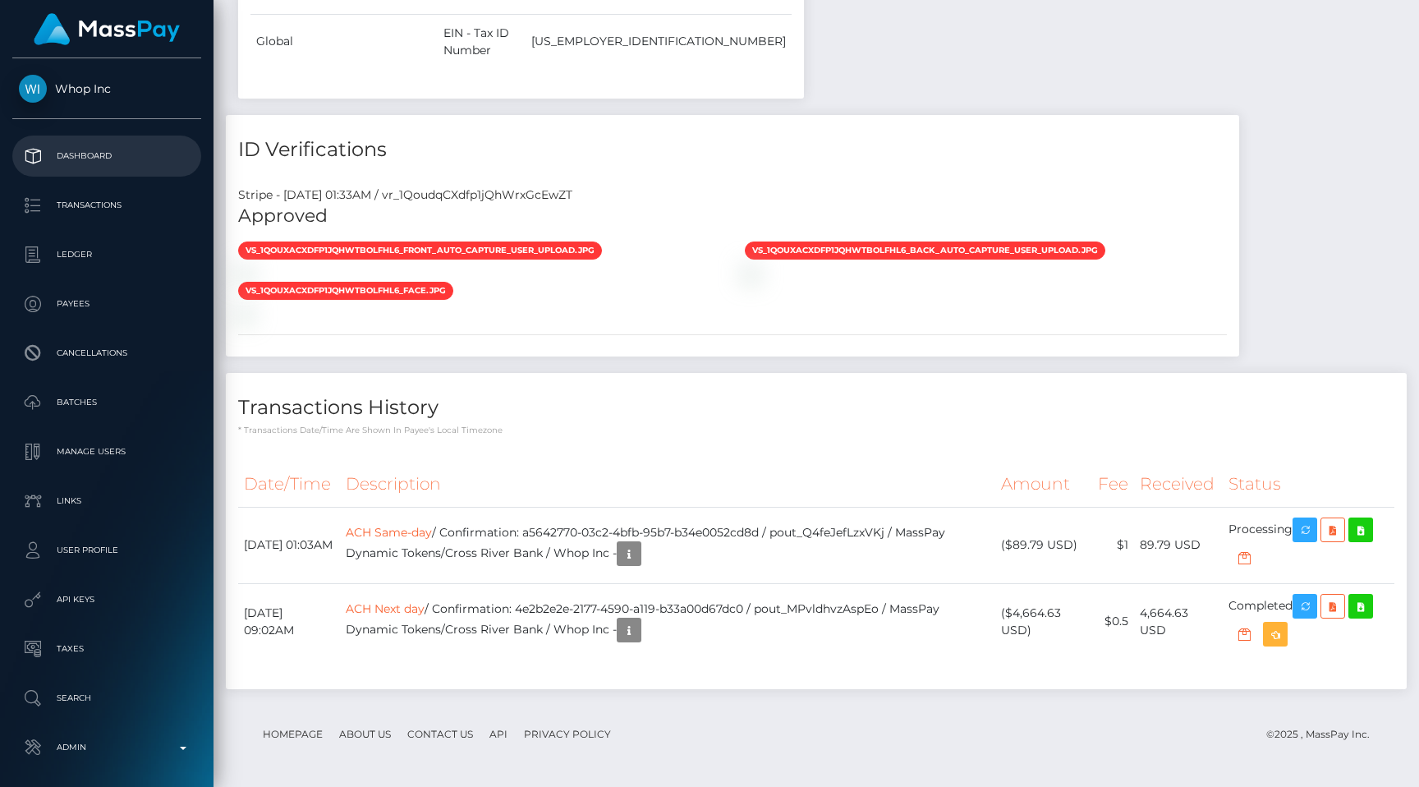
click at [84, 145] on p "Dashboard" at bounding box center [107, 156] width 176 height 25
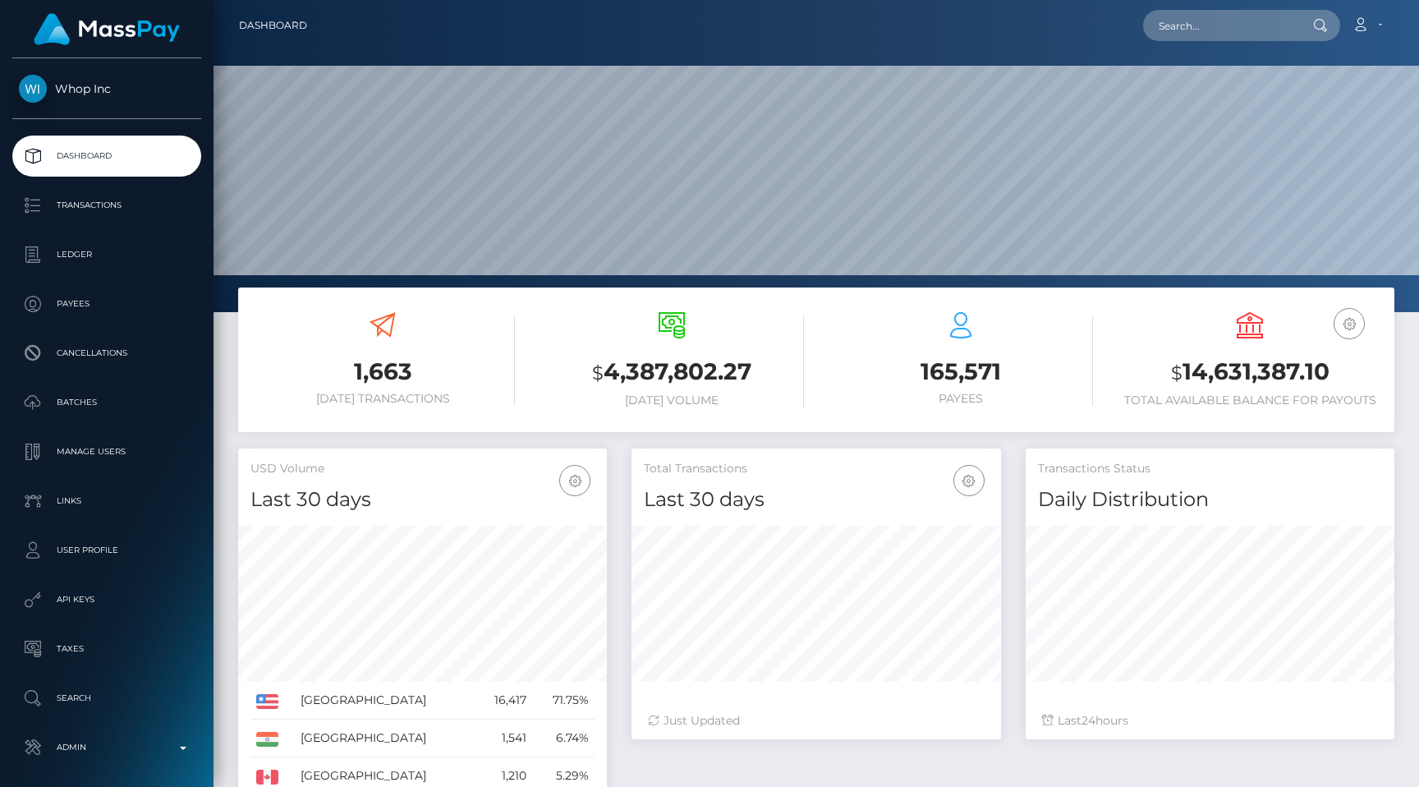
scroll to position [291, 369]
click at [865, 388] on div "165,571 Payees" at bounding box center [961, 359] width 264 height 94
click at [800, 329] on div "$ 4,387,802.27 Today Volume" at bounding box center [672, 359] width 264 height 95
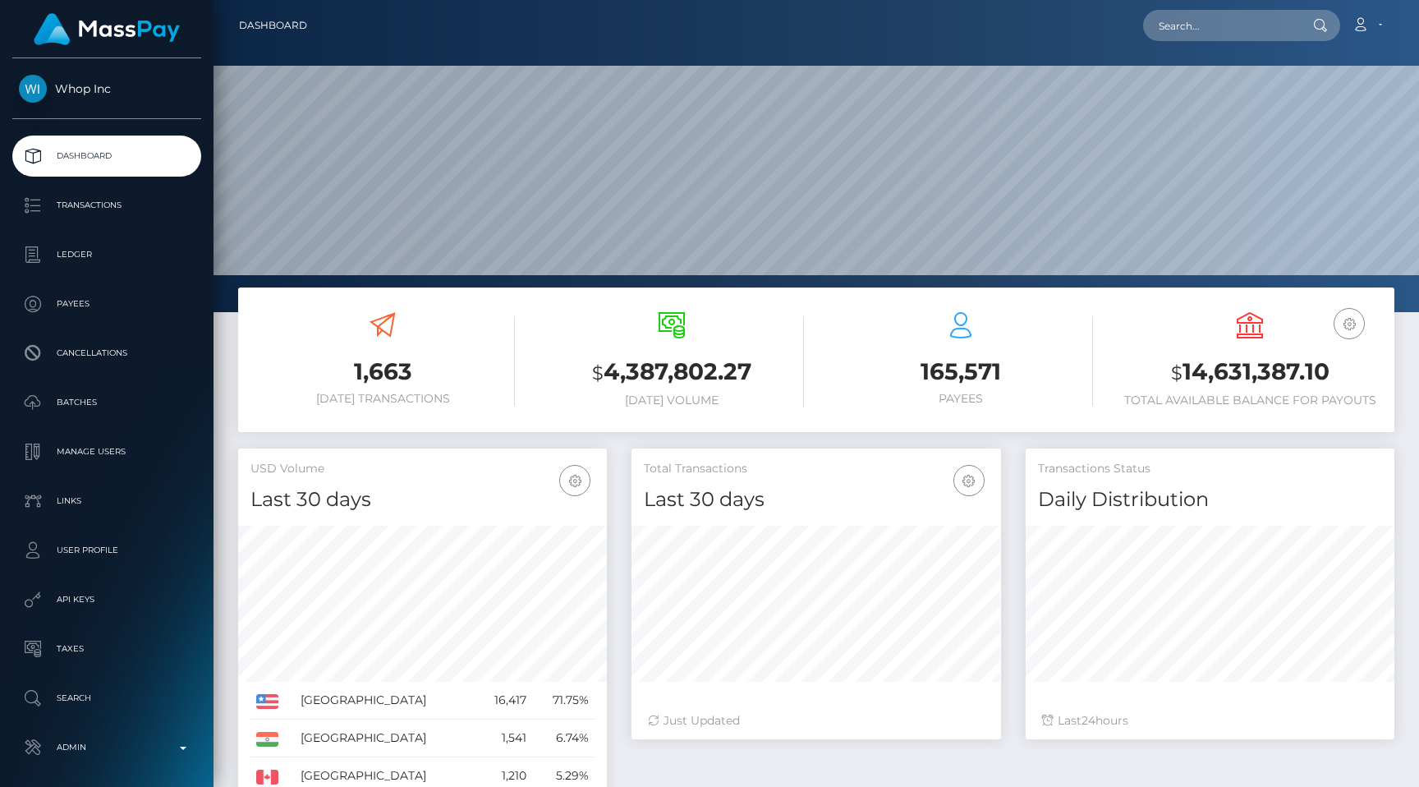
click at [536, 349] on div "$ 4,387,802.27 Today Volume" at bounding box center [671, 362] width 289 height 124
click at [142, 746] on p "Admin" at bounding box center [107, 747] width 176 height 25
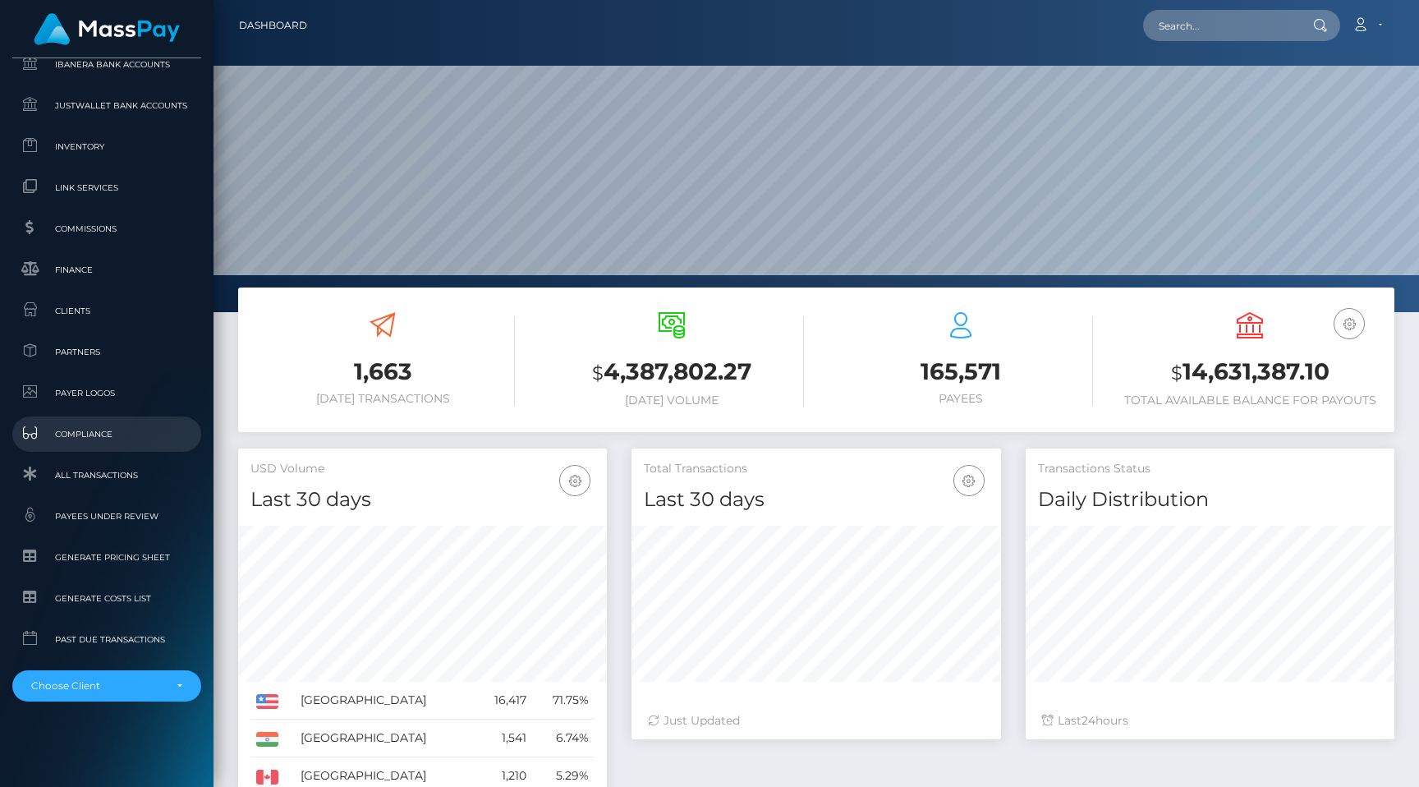
click at [94, 430] on span "Compliance" at bounding box center [107, 434] width 176 height 19
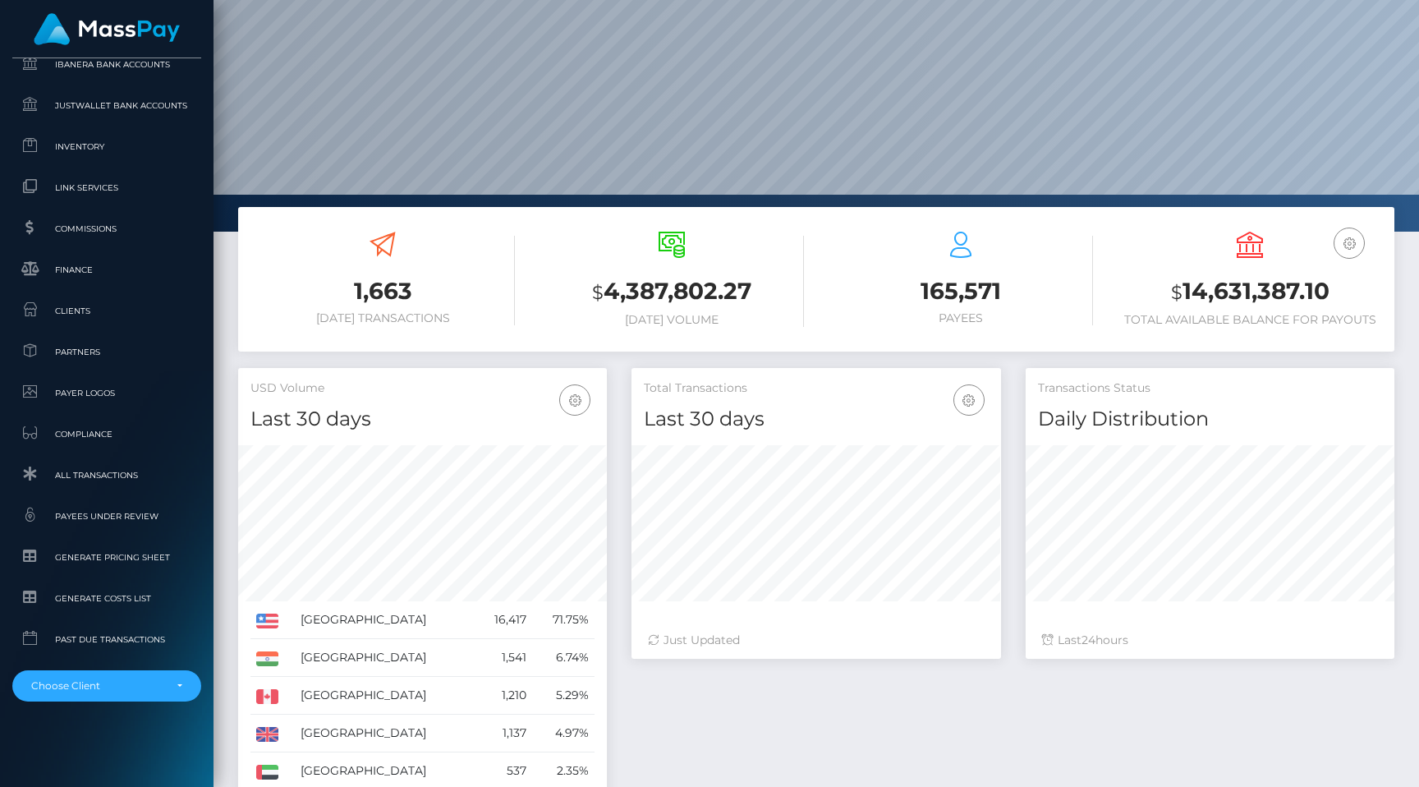
scroll to position [0, 0]
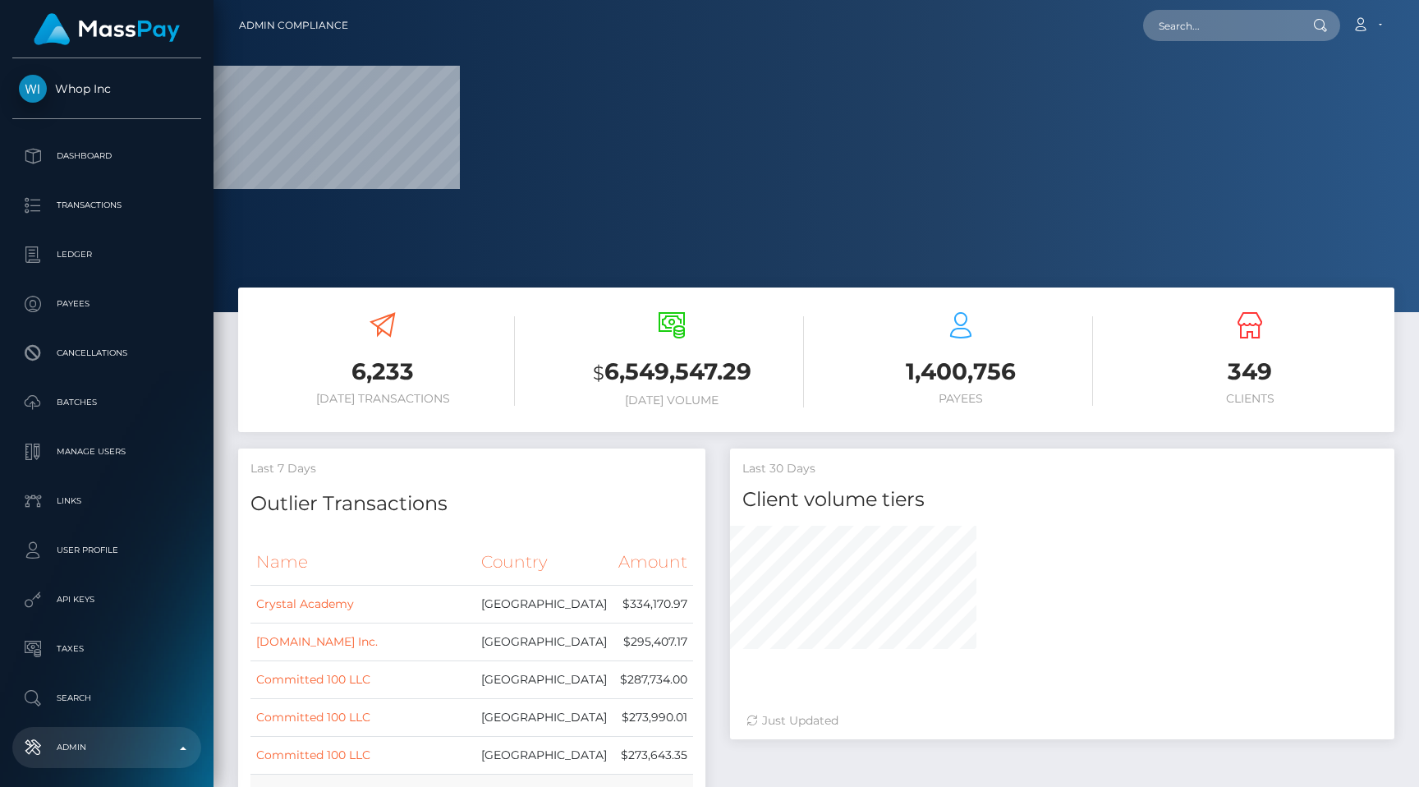
select select
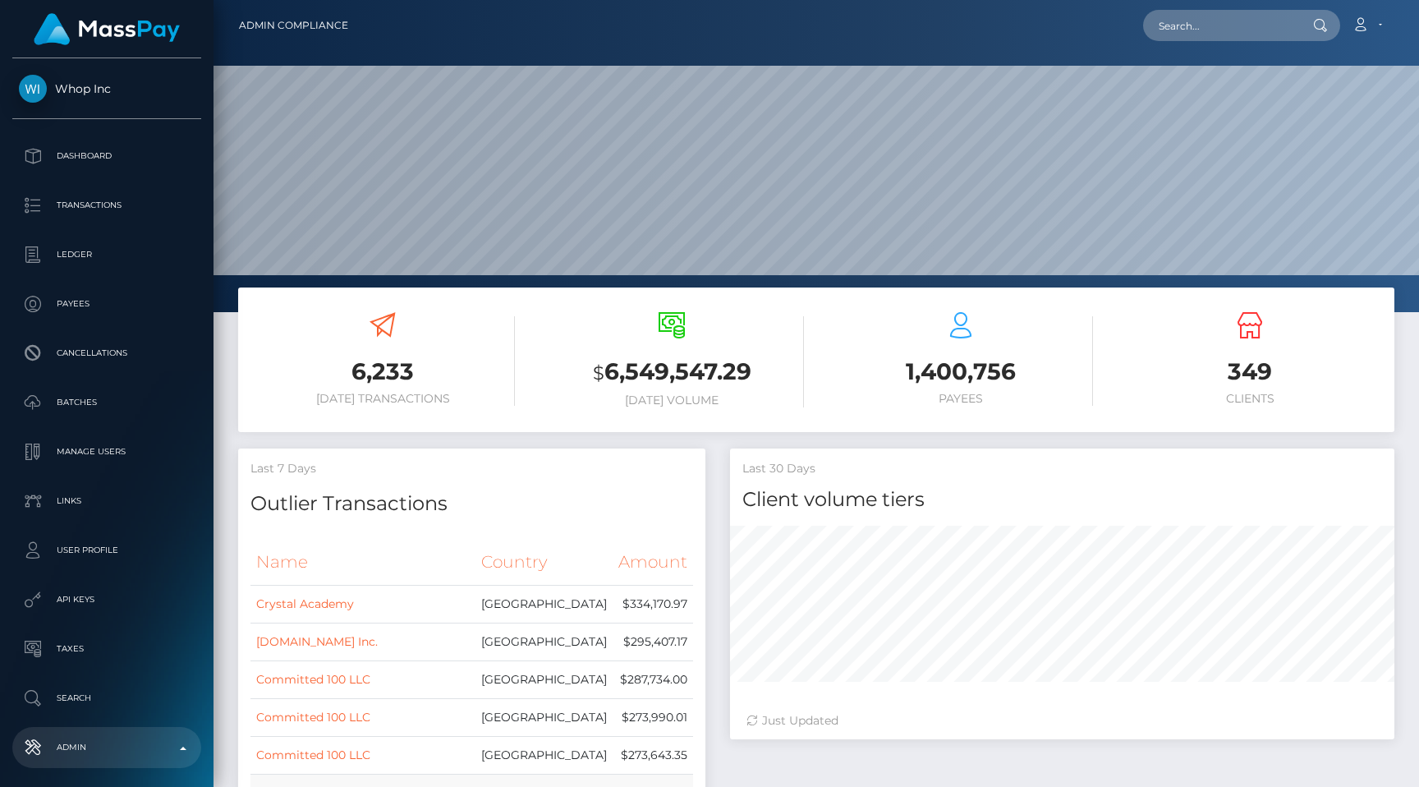
scroll to position [291, 467]
click at [597, 395] on h6 "[DATE] Volume" at bounding box center [672, 400] width 264 height 14
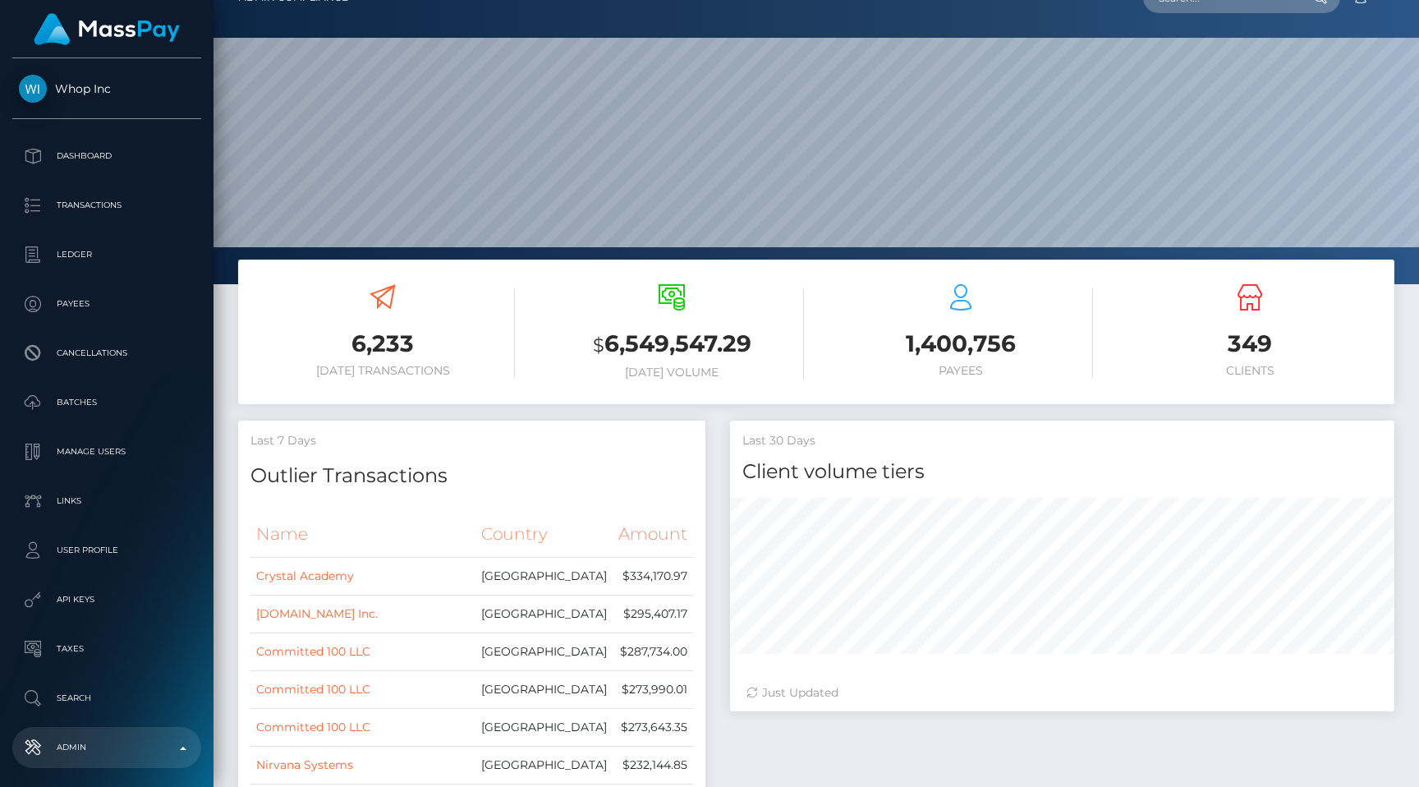
scroll to position [0, 0]
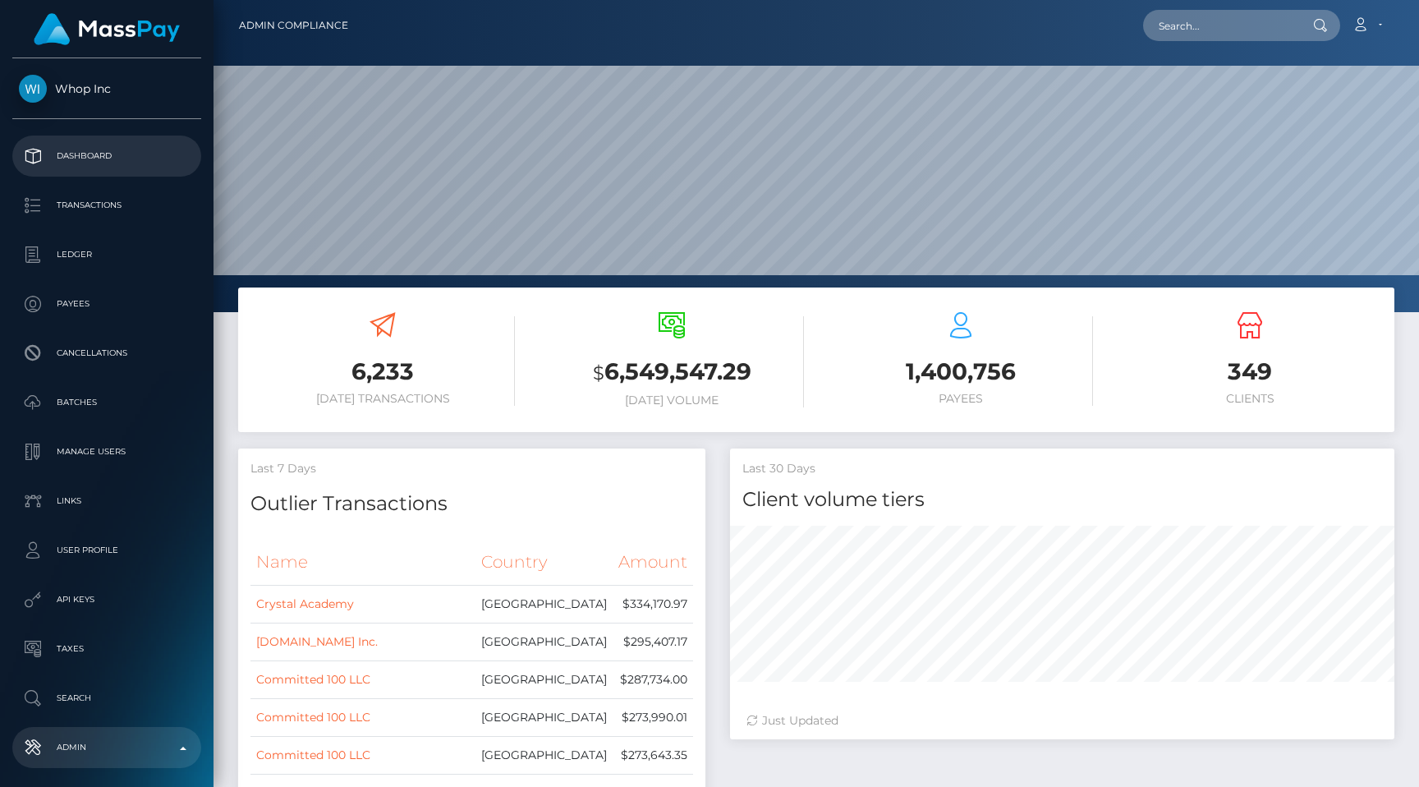
click at [119, 157] on p "Dashboard" at bounding box center [107, 156] width 176 height 25
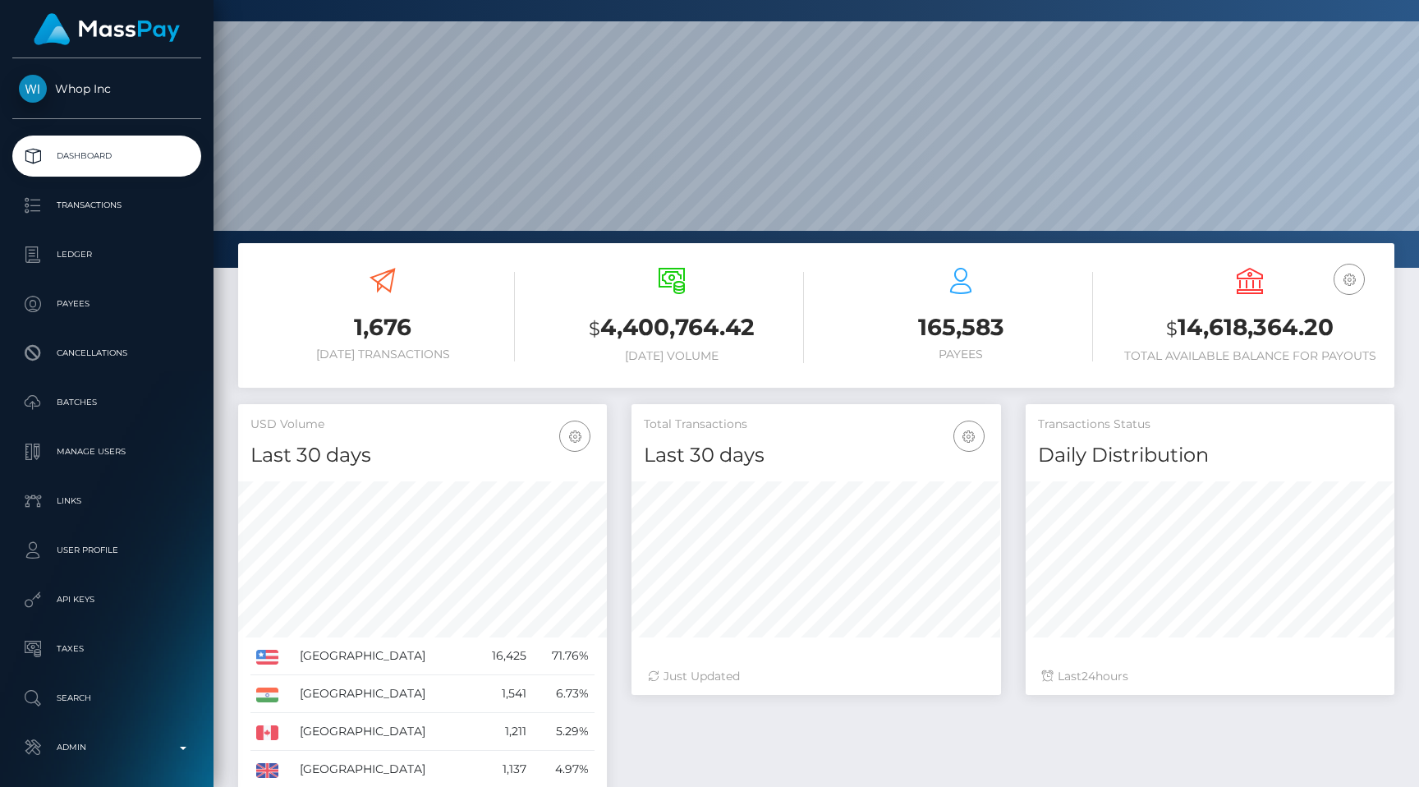
scroll to position [10, 0]
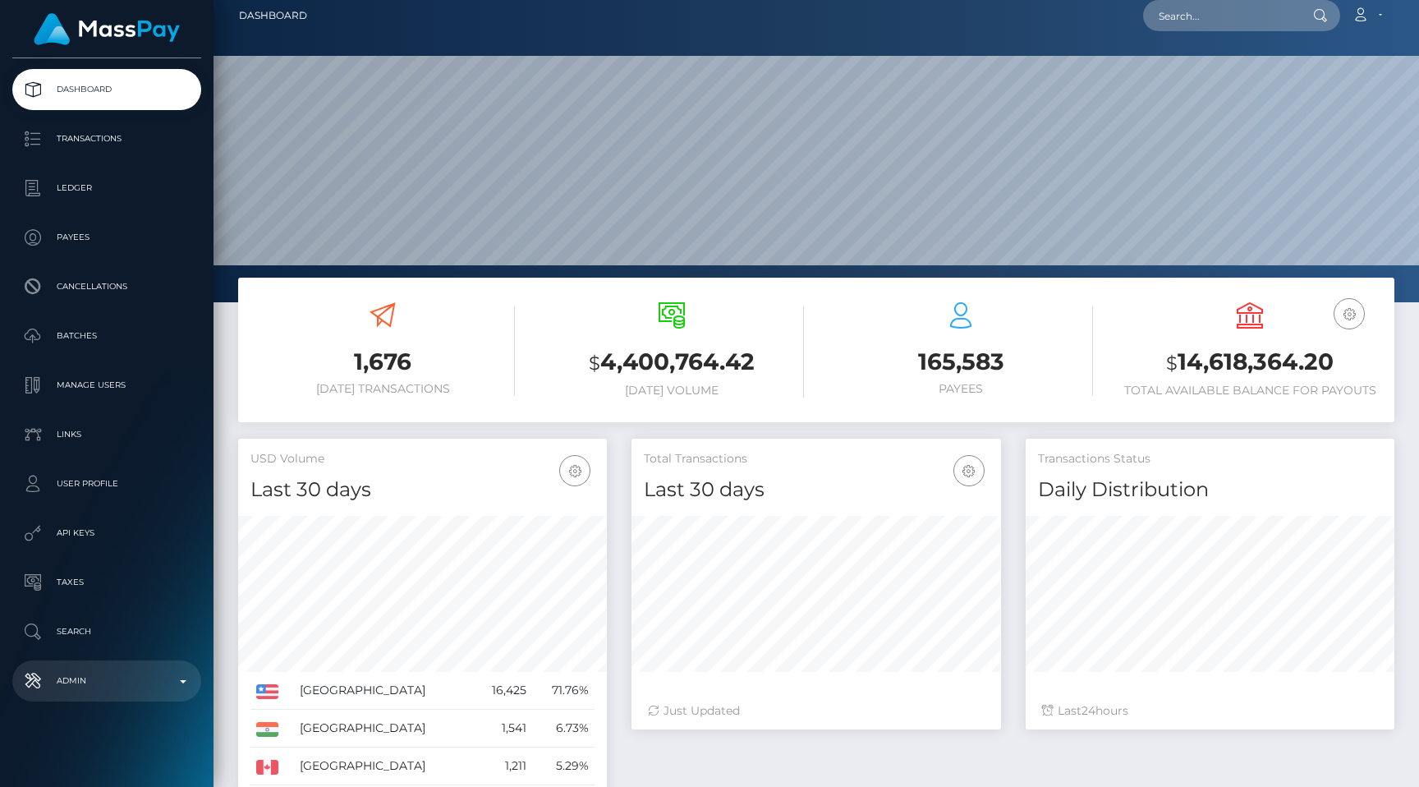
click at [116, 677] on p "Admin" at bounding box center [107, 680] width 176 height 25
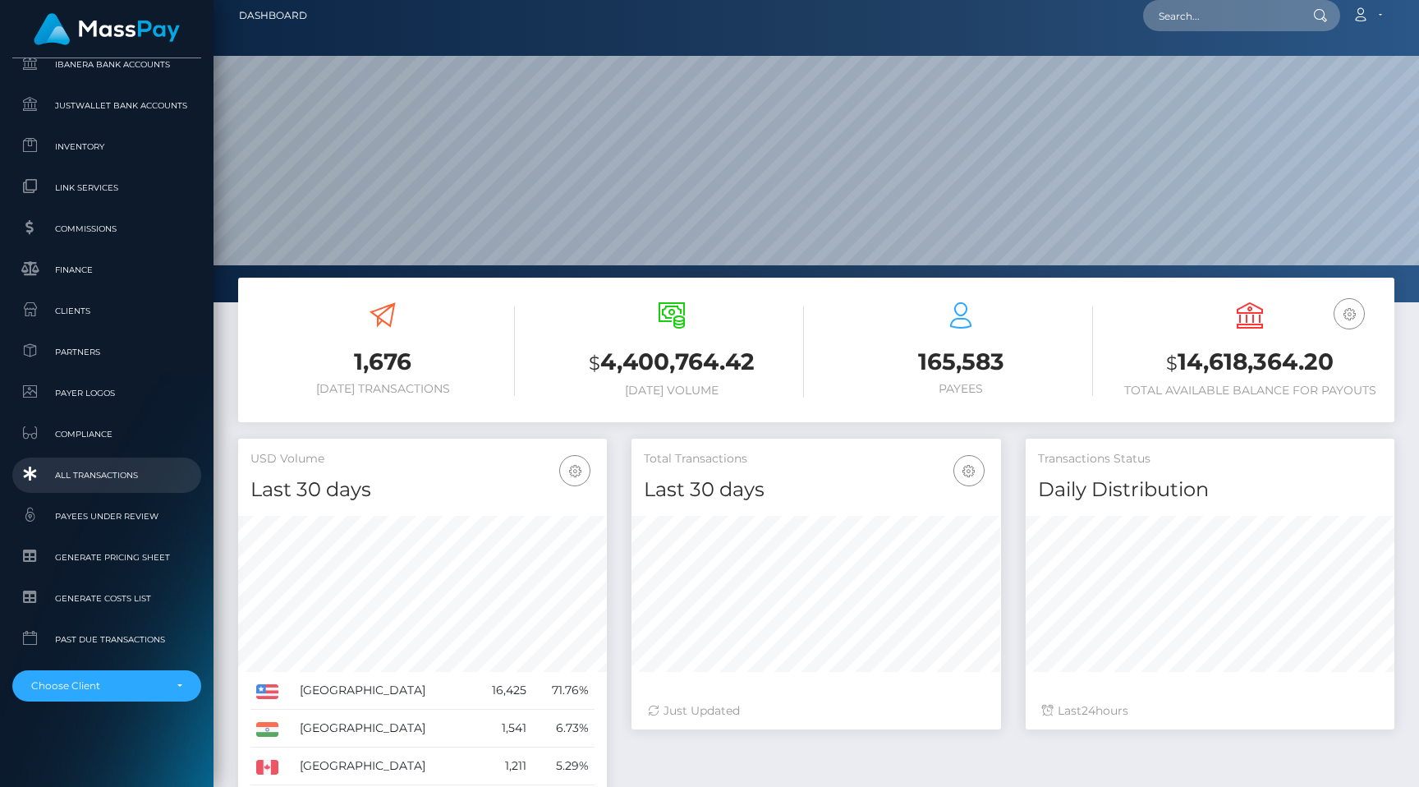
click at [99, 463] on link "All Transactions" at bounding box center [106, 474] width 189 height 35
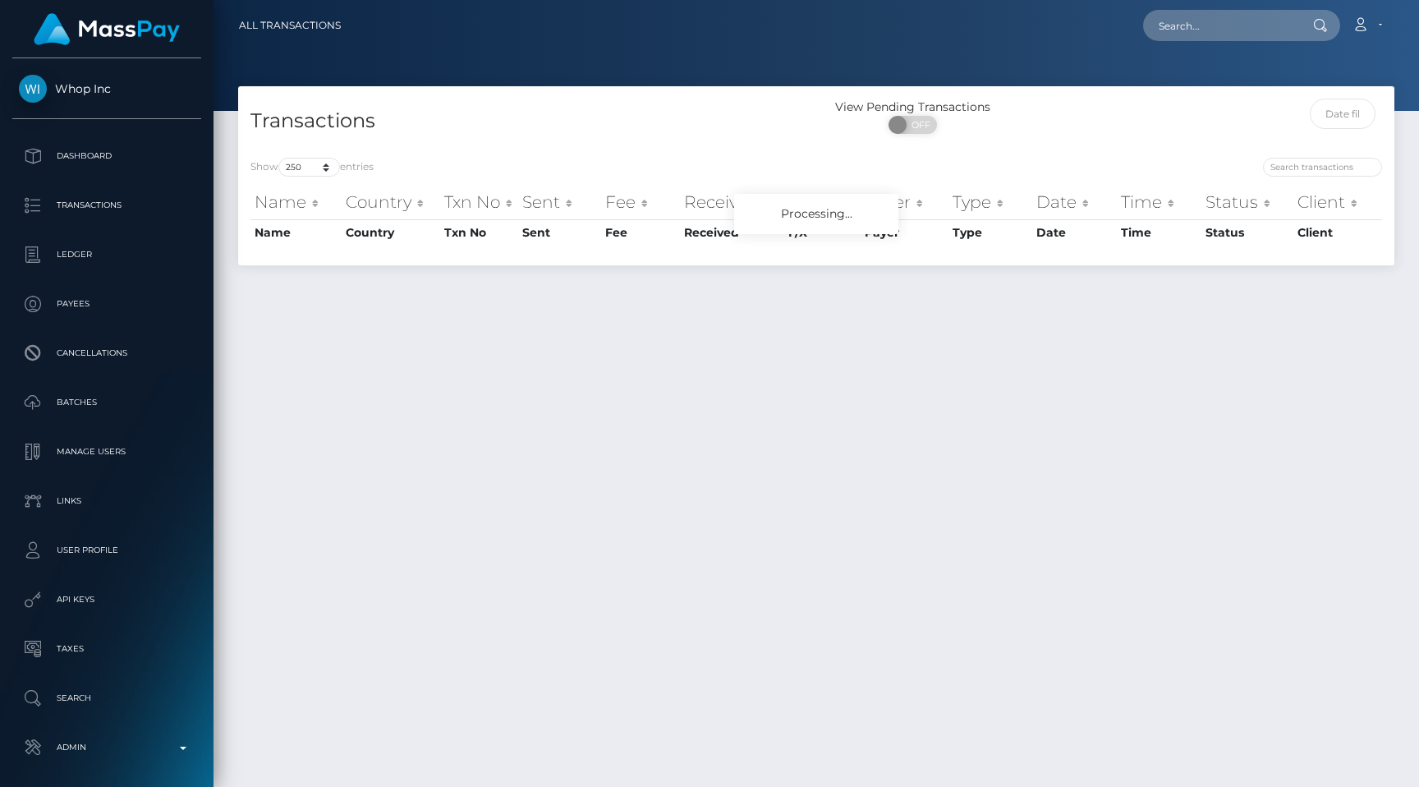
select select "250"
click at [612, 95] on div "Transactions View Pending Transactions ON OFF" at bounding box center [816, 115] width 1156 height 59
click at [839, 106] on div "View Pending Transactions" at bounding box center [912, 107] width 193 height 17
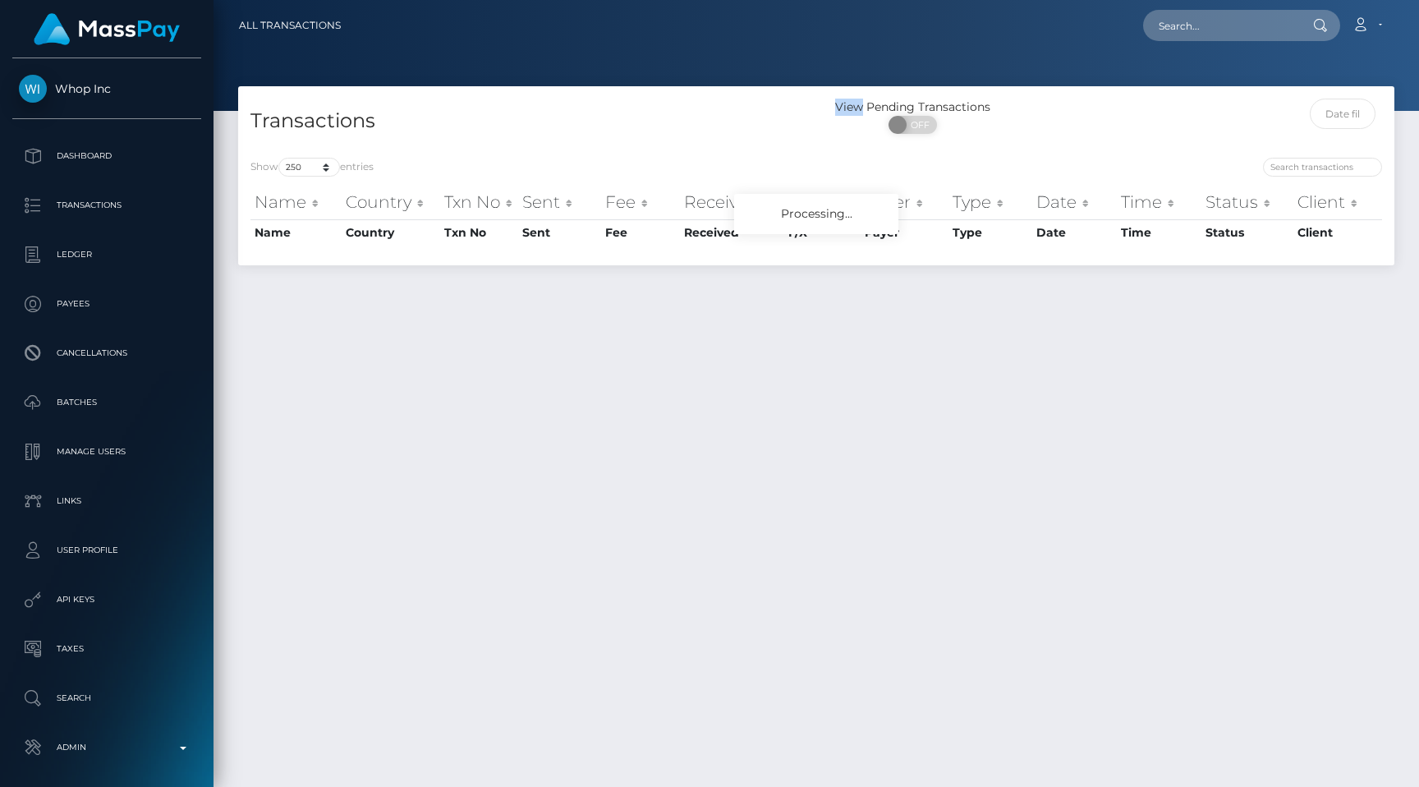
click at [790, 107] on h4 "Transactions" at bounding box center [526, 121] width 553 height 29
click at [1005, 26] on div "Loading... Loading... Account Edit Profile Logout" at bounding box center [874, 25] width 1040 height 34
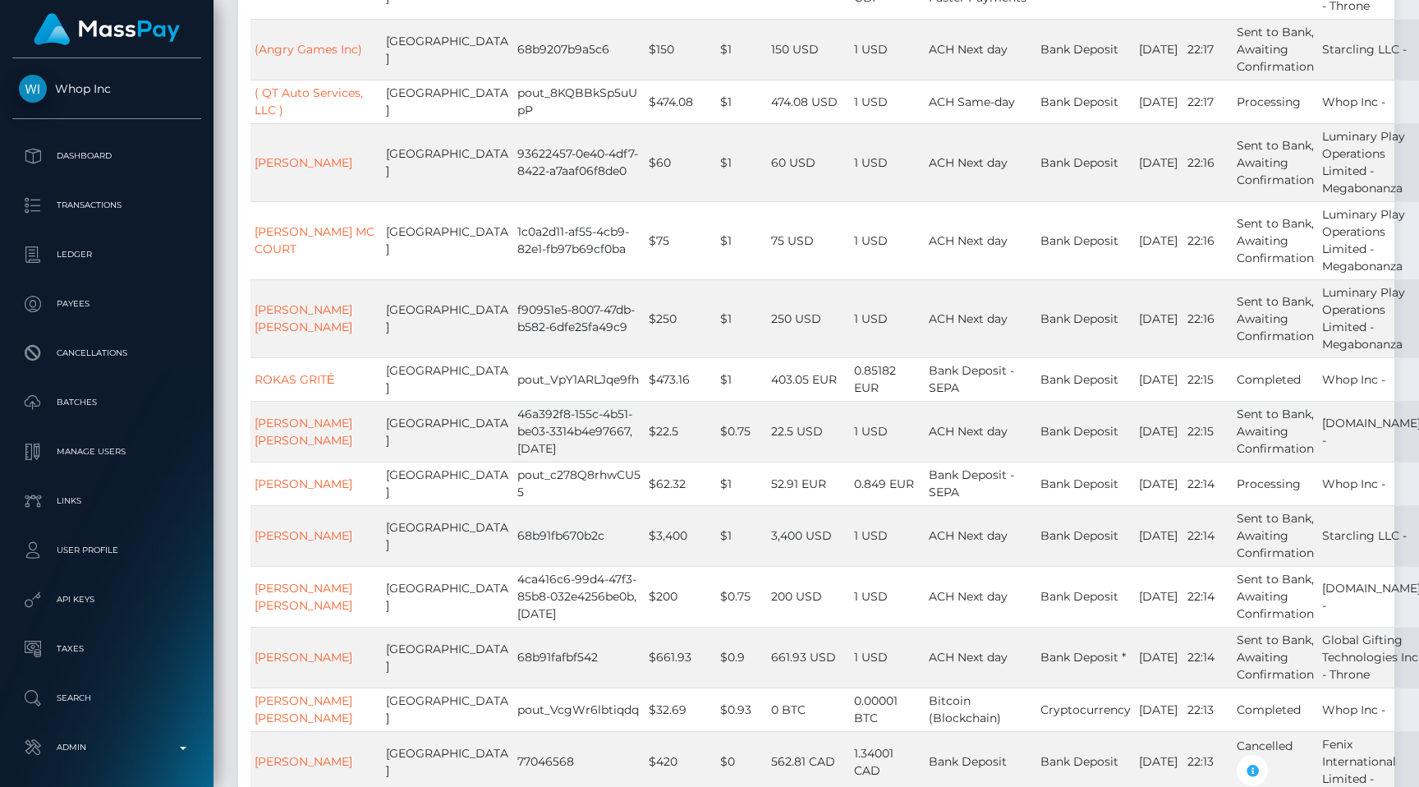
scroll to position [3024, 0]
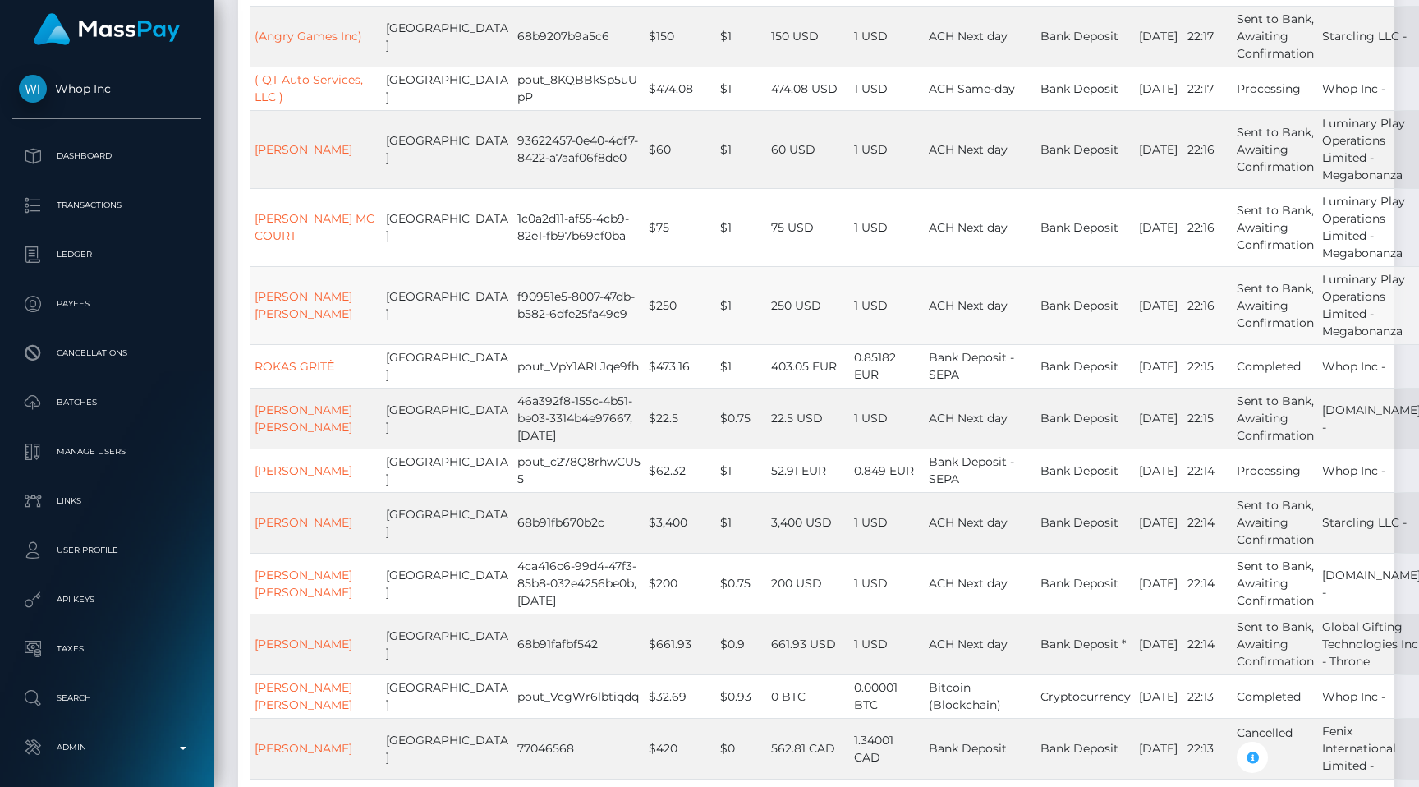
click at [767, 344] on td "250 USD" at bounding box center [808, 305] width 83 height 78
click at [513, 110] on td "pout_8KQBBkSp5uUpP" at bounding box center [578, 89] width 131 height 44
click at [716, 388] on td "$1" at bounding box center [741, 366] width 51 height 44
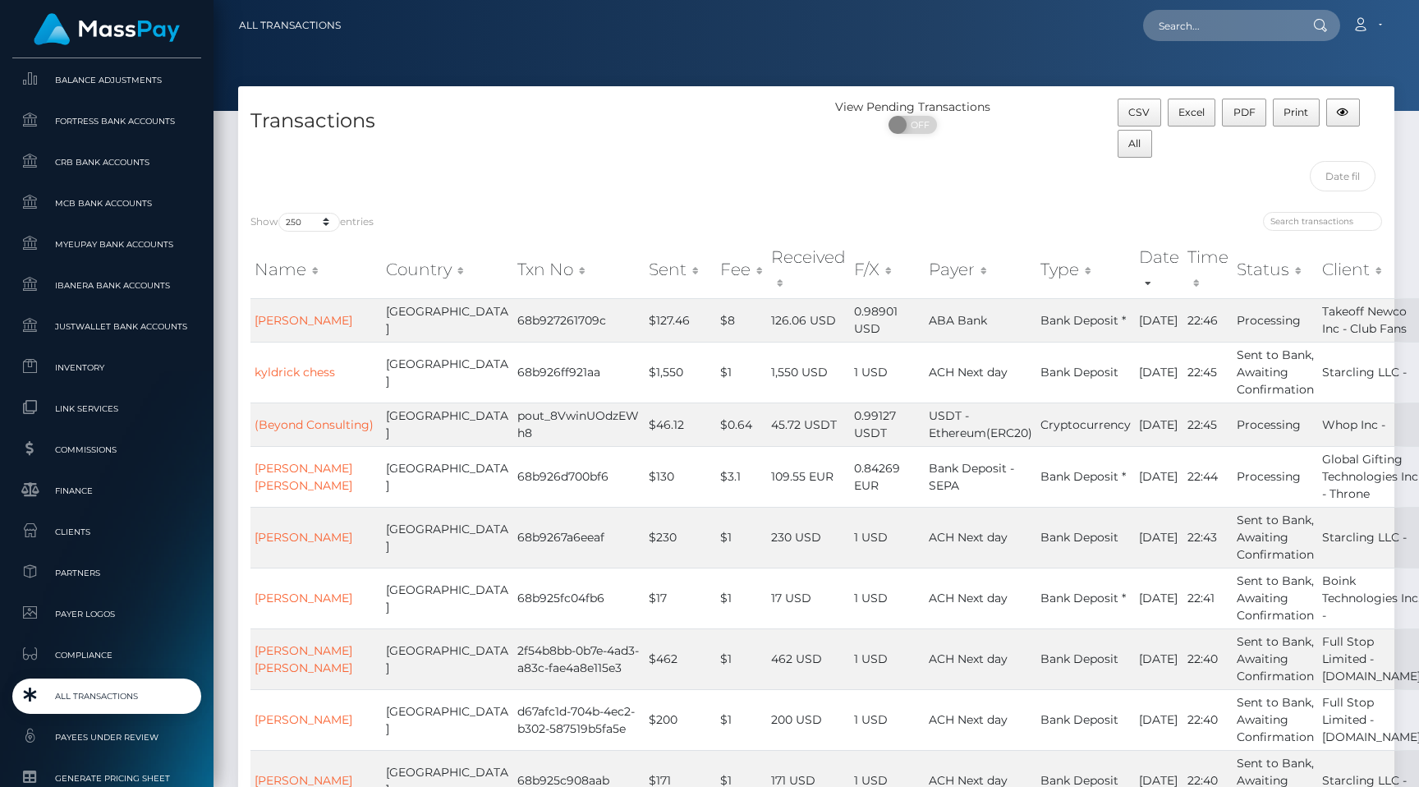
scroll to position [984, 0]
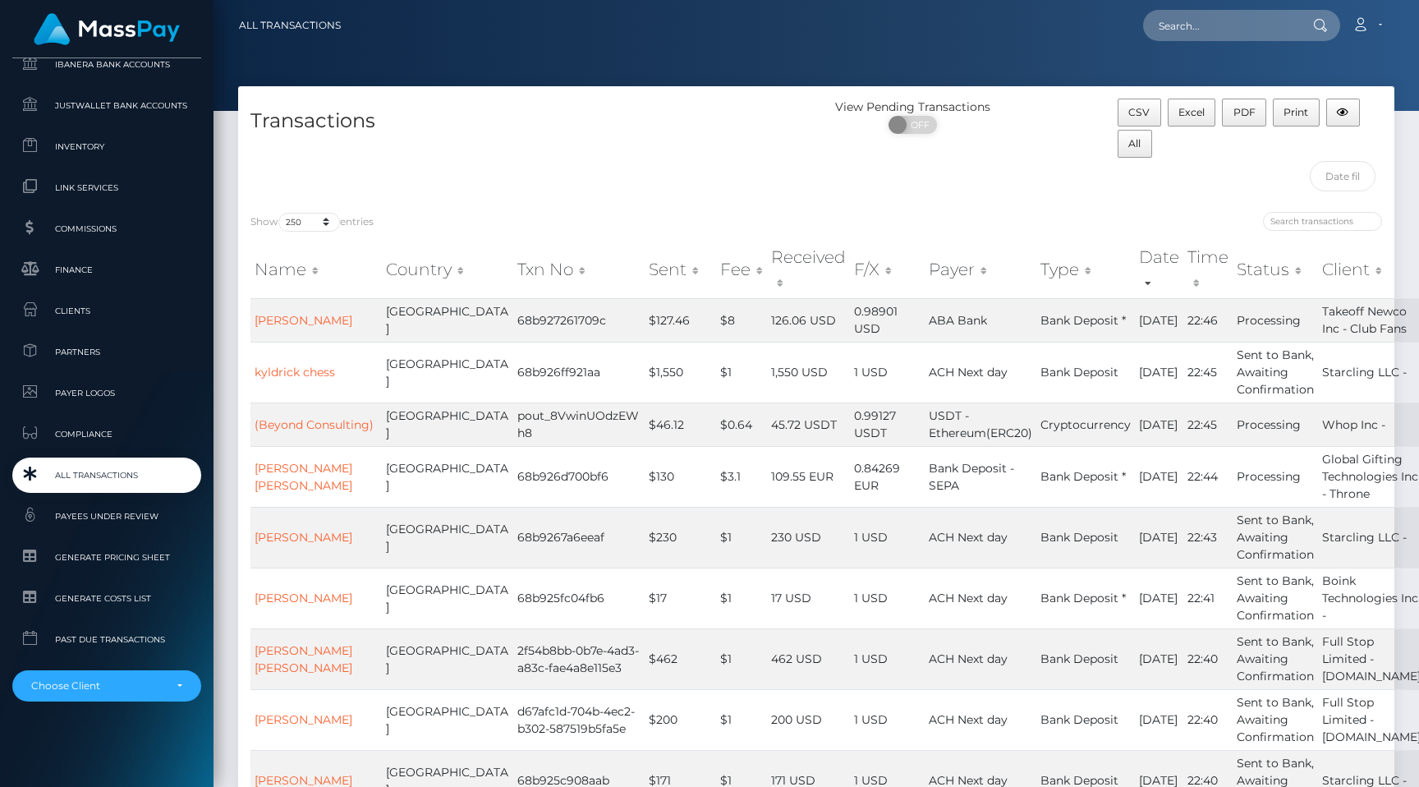
click at [119, 482] on span "All Transactions" at bounding box center [107, 475] width 176 height 19
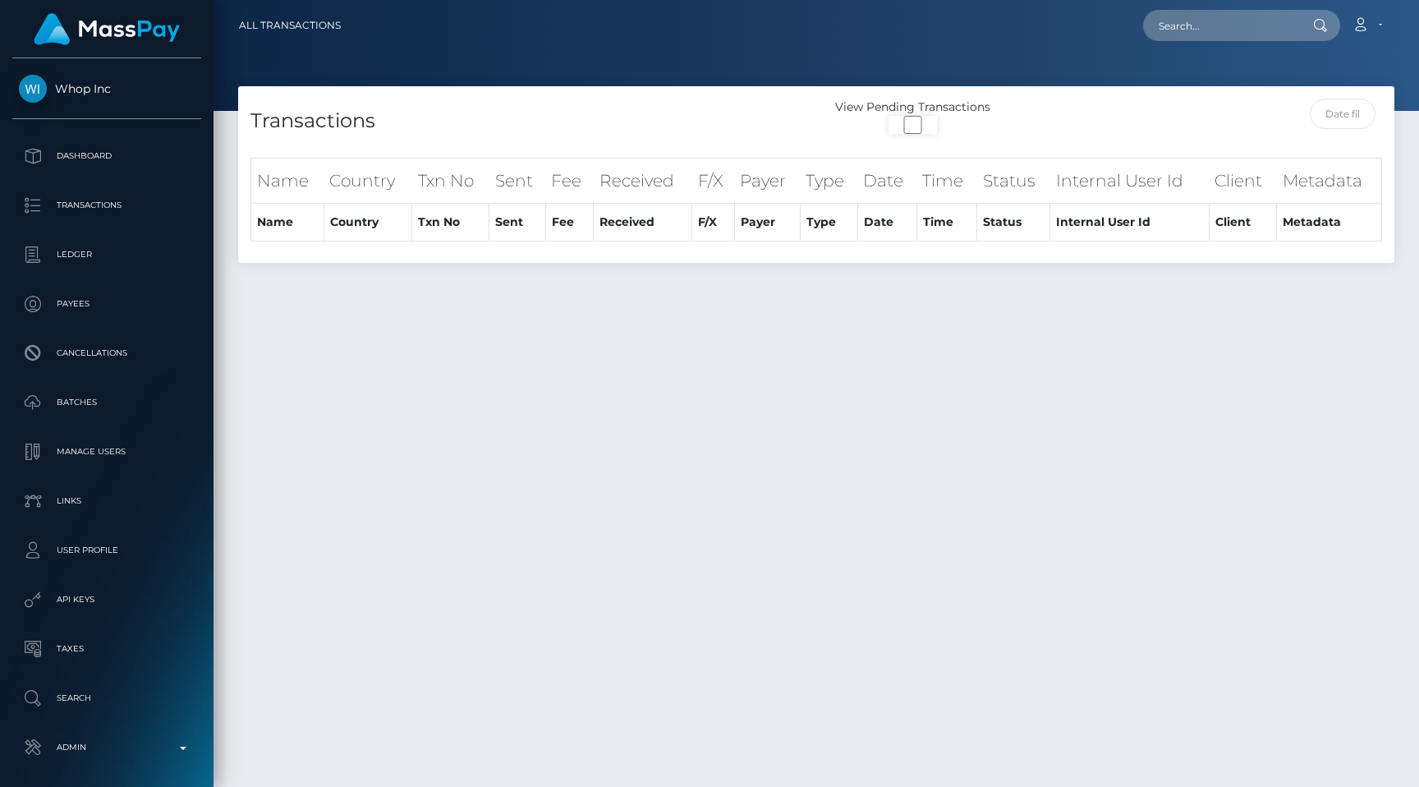
select select
select select "250"
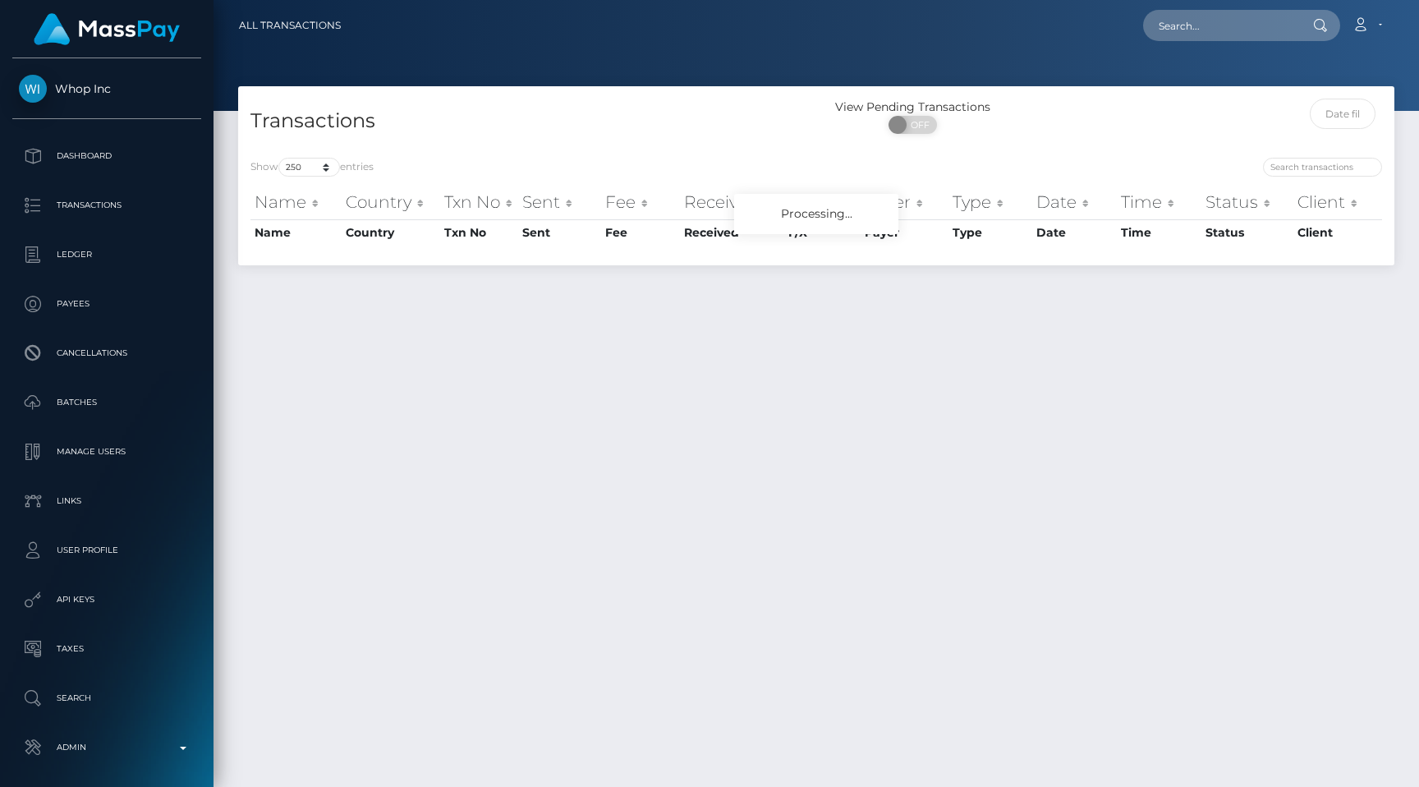
click at [705, 99] on div "Transactions" at bounding box center [527, 122] width 578 height 47
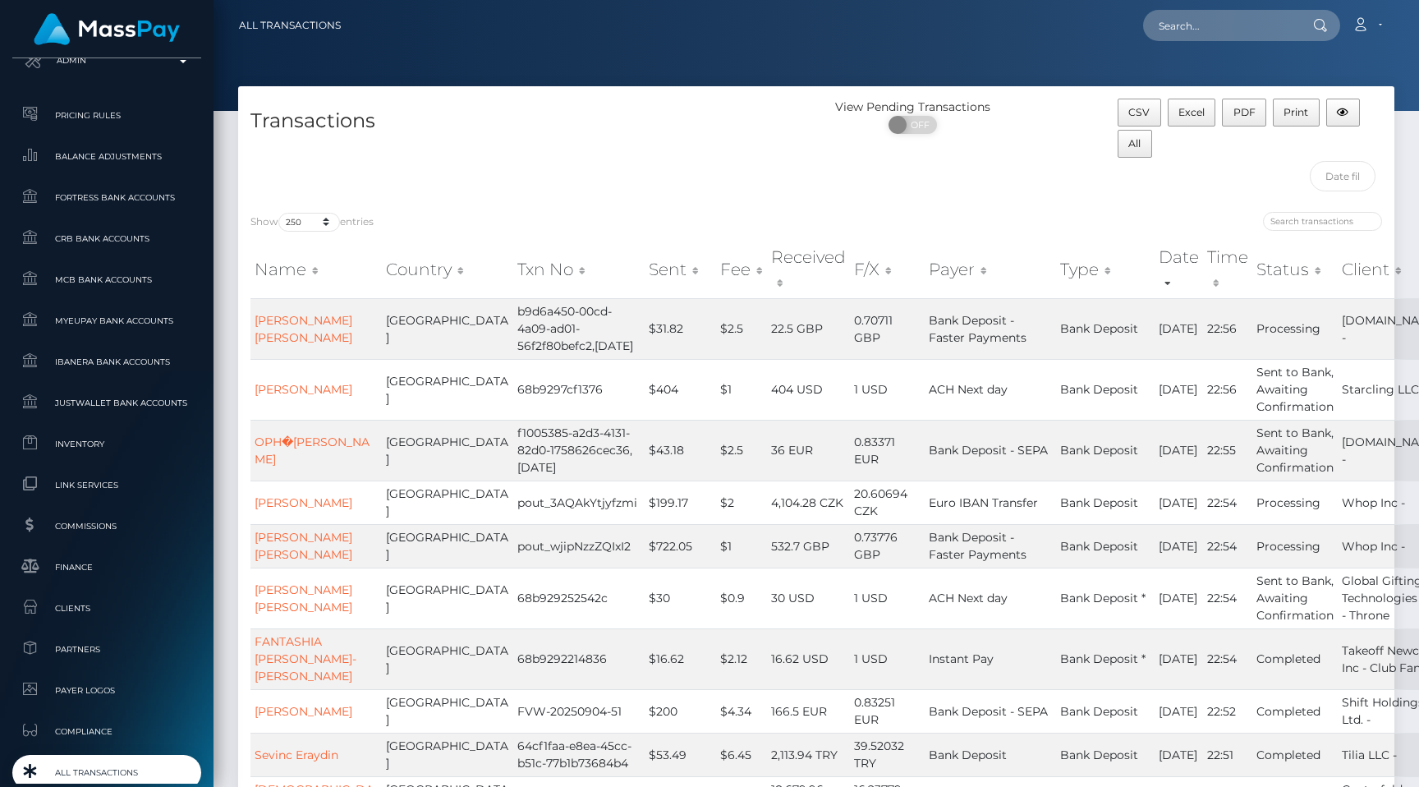
scroll to position [984, 0]
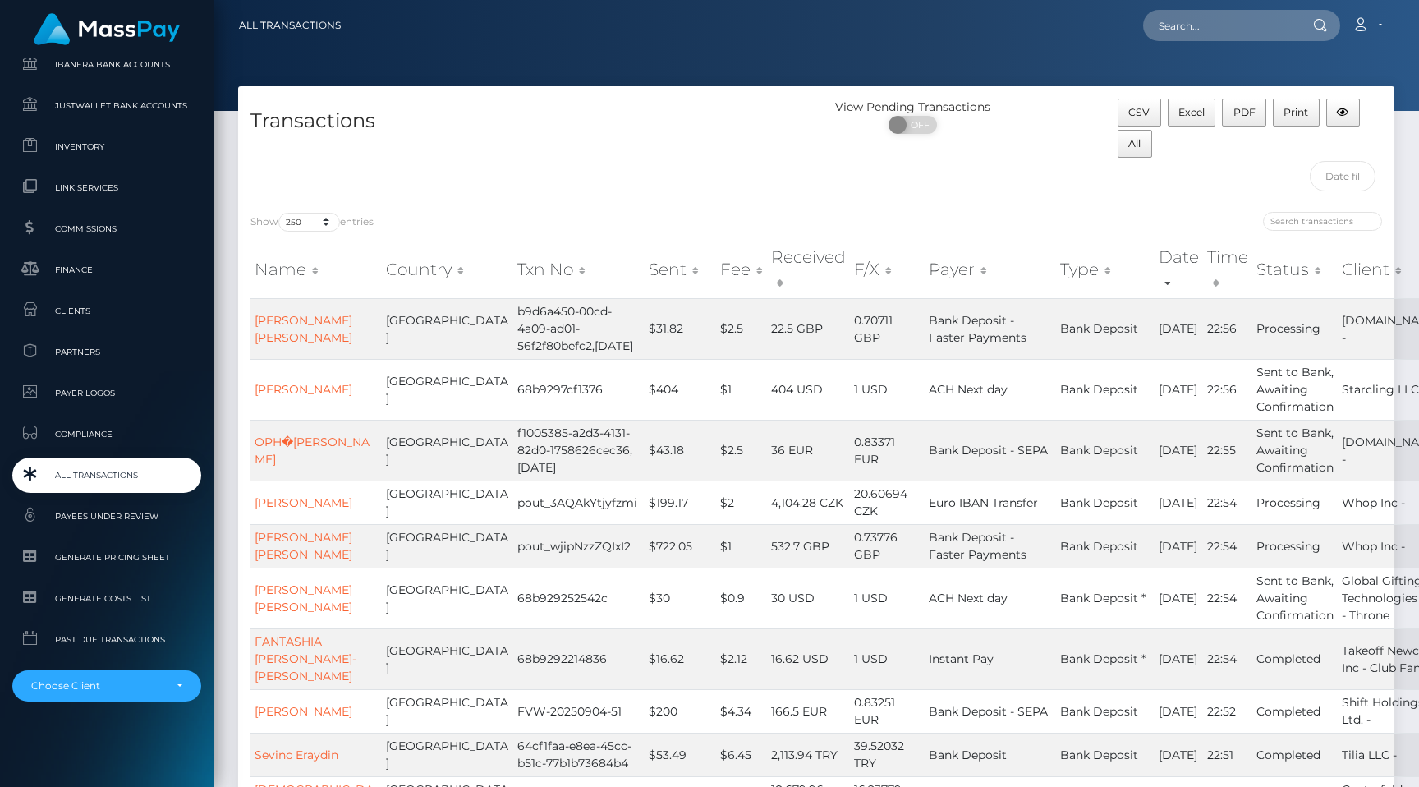
click at [101, 467] on span "All Transactions" at bounding box center [107, 475] width 176 height 19
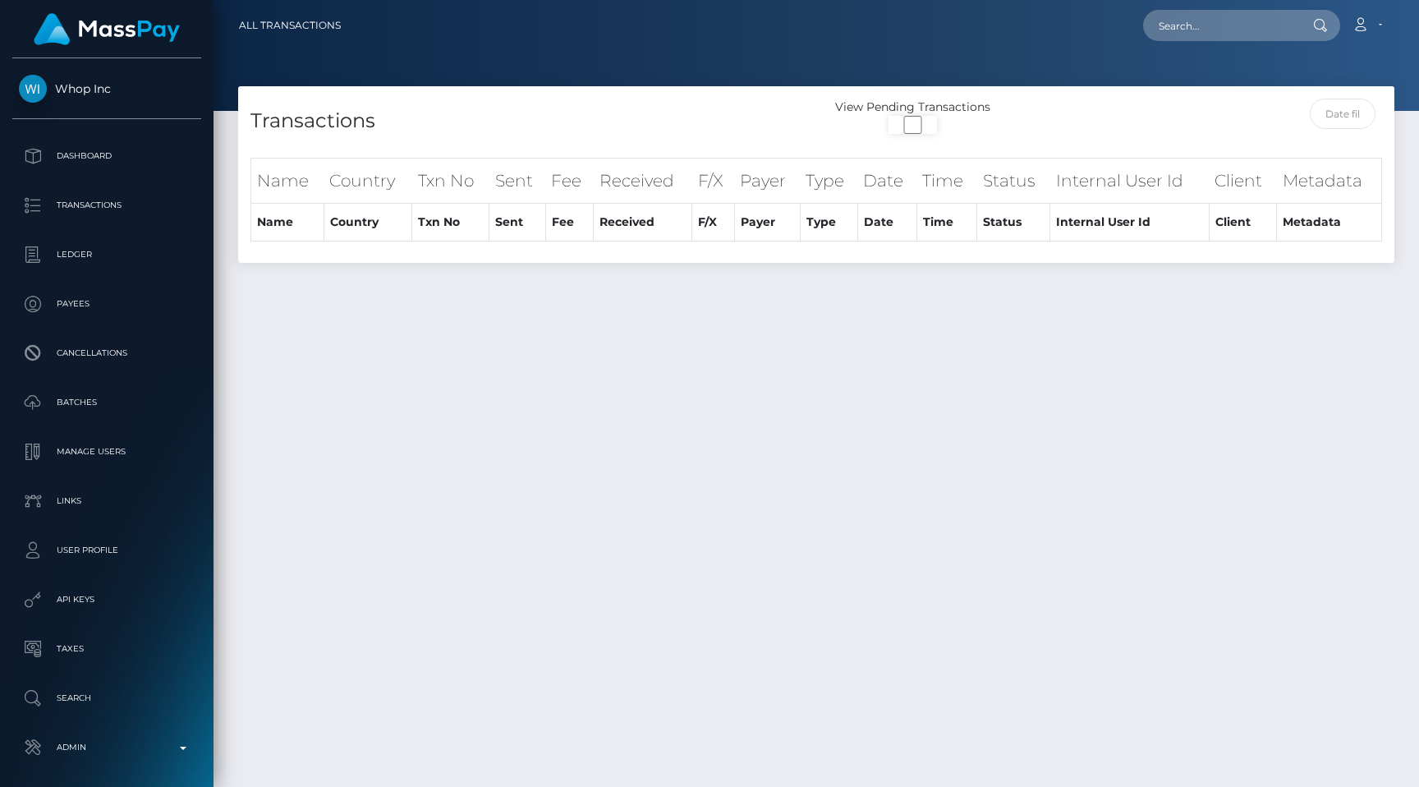
select select
select select "250"
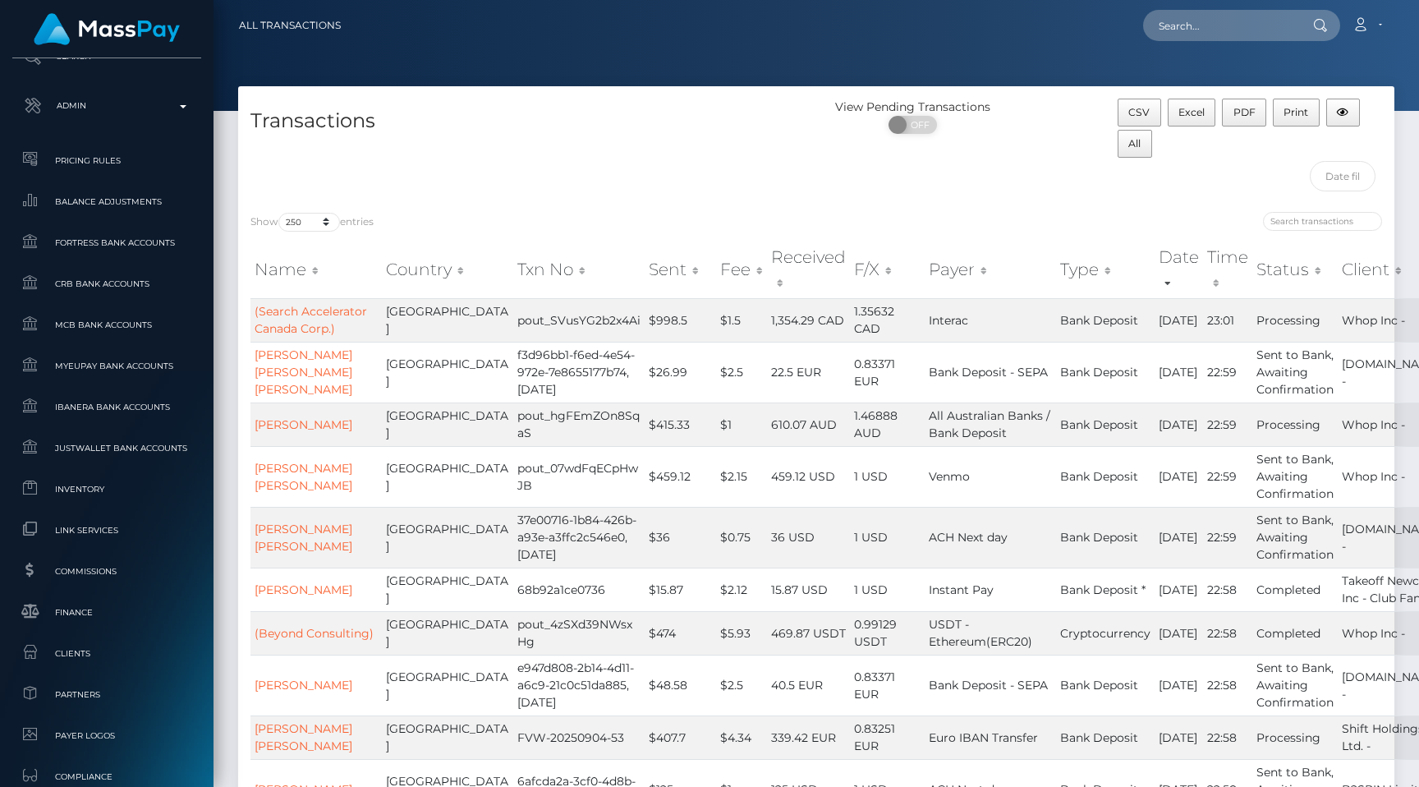
scroll to position [984, 0]
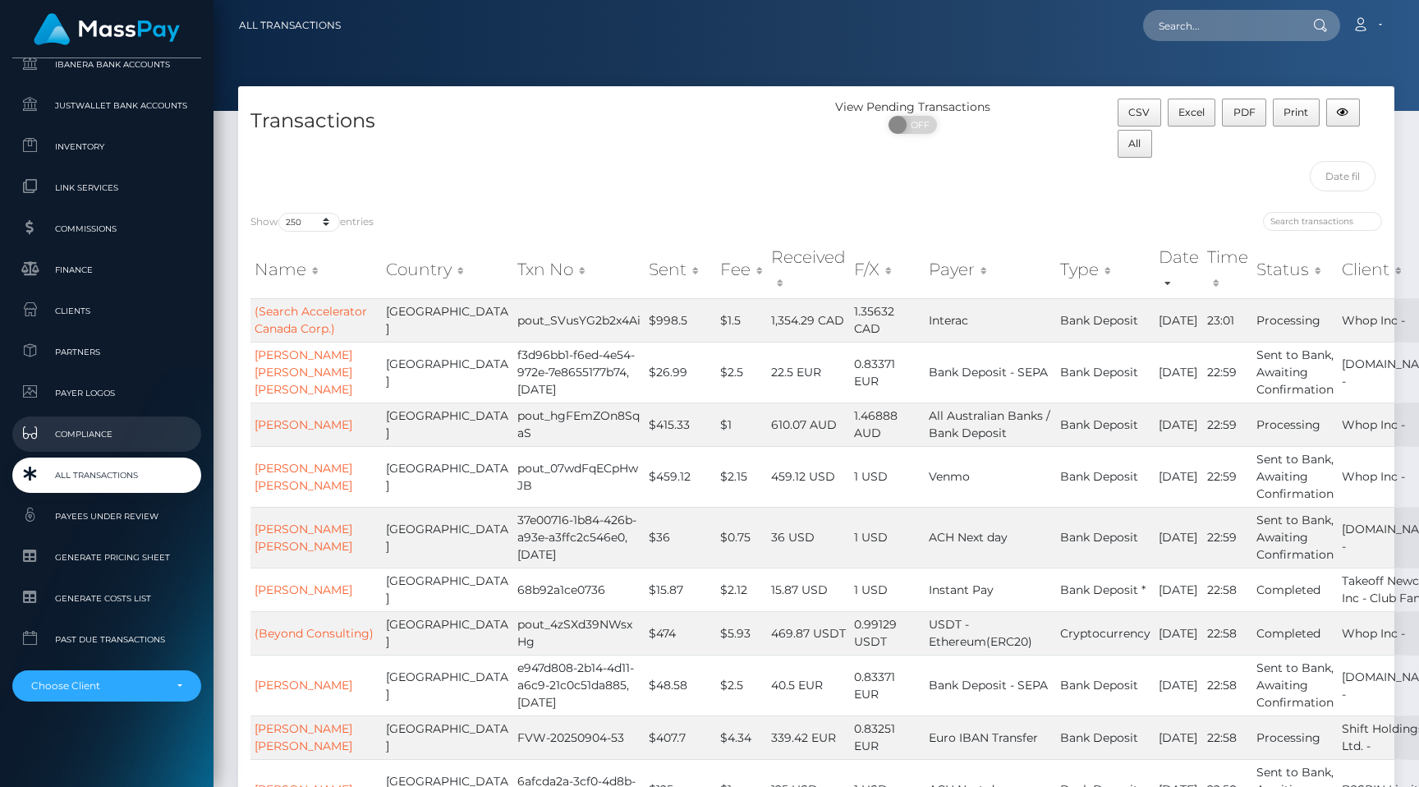
click at [105, 436] on span "Compliance" at bounding box center [107, 434] width 176 height 19
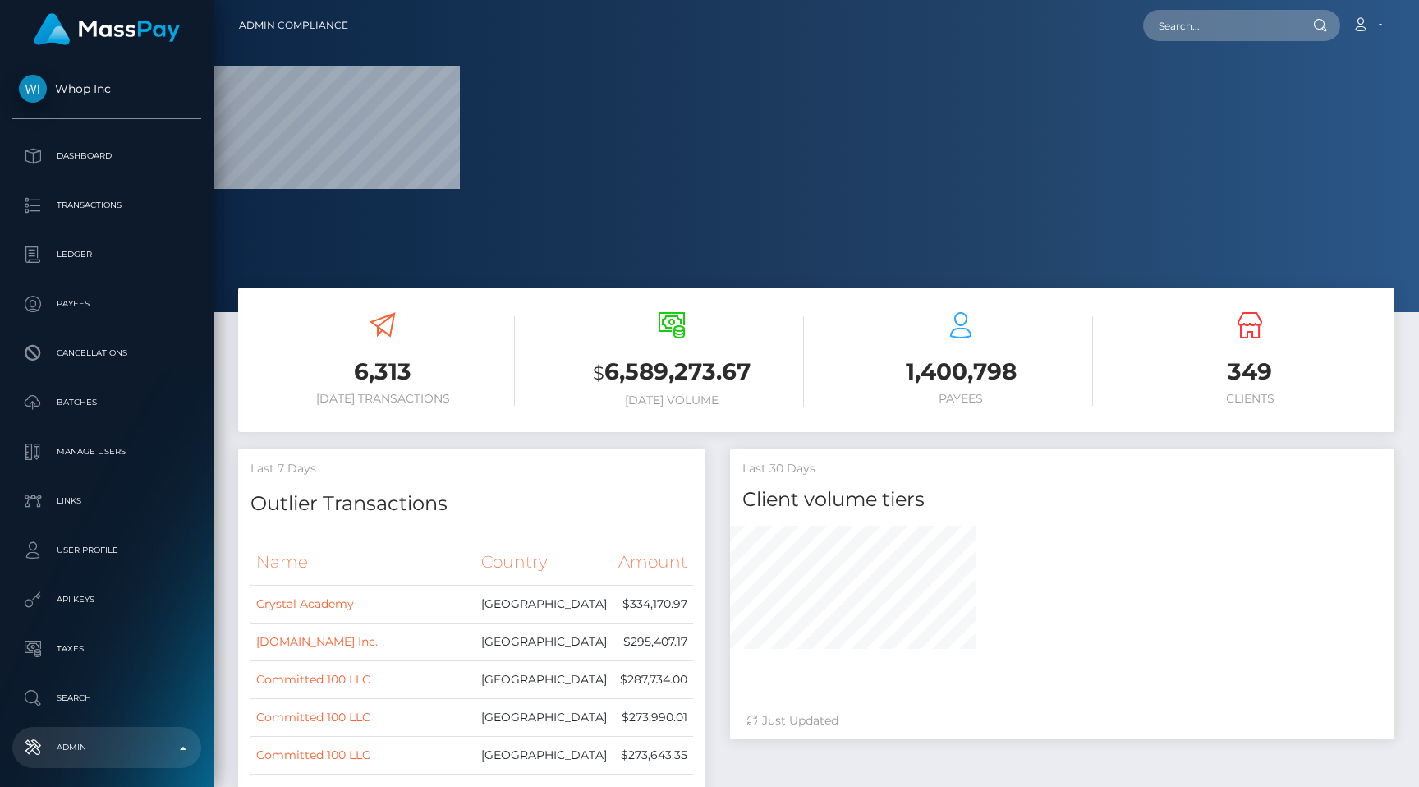
select select
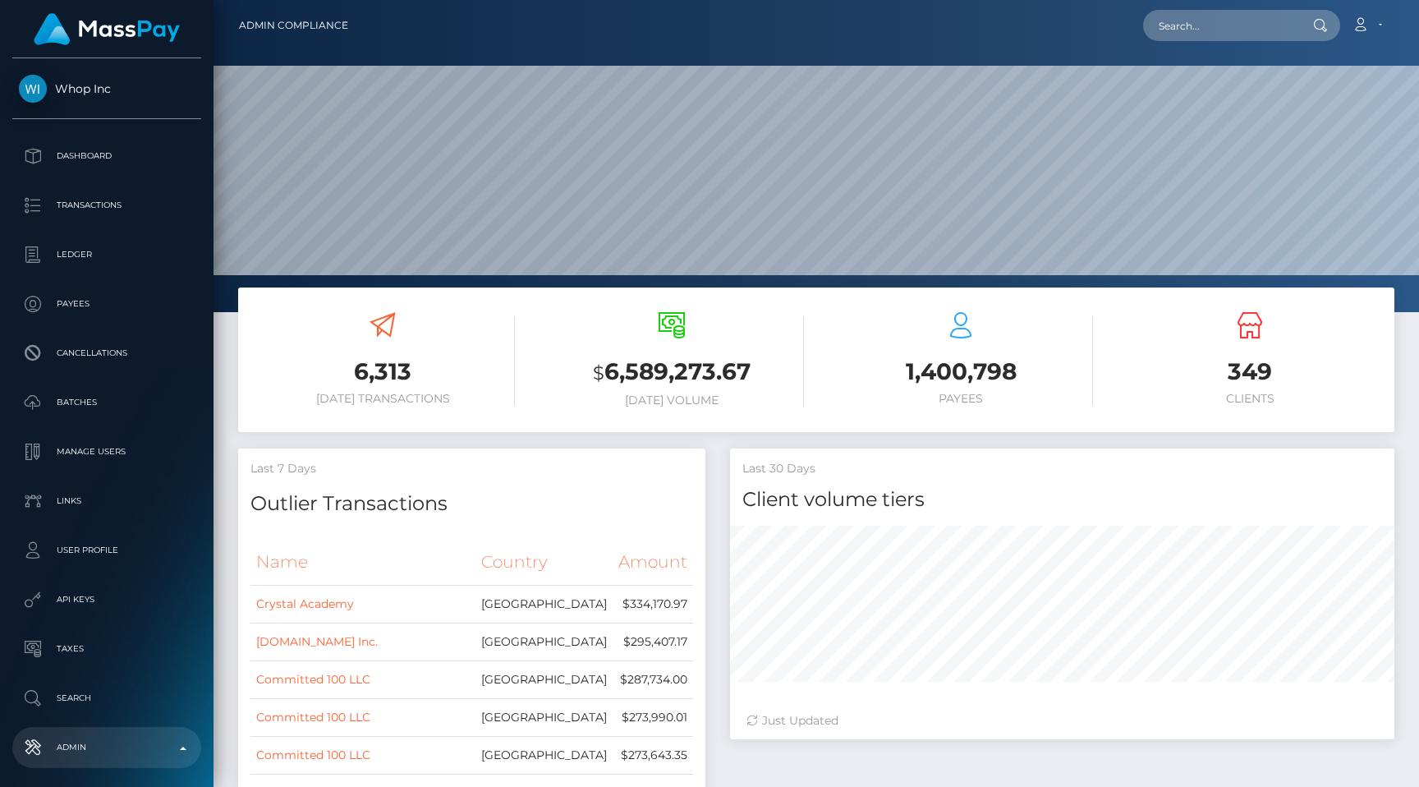
scroll to position [291, 467]
